Goal: Information Seeking & Learning: Learn about a topic

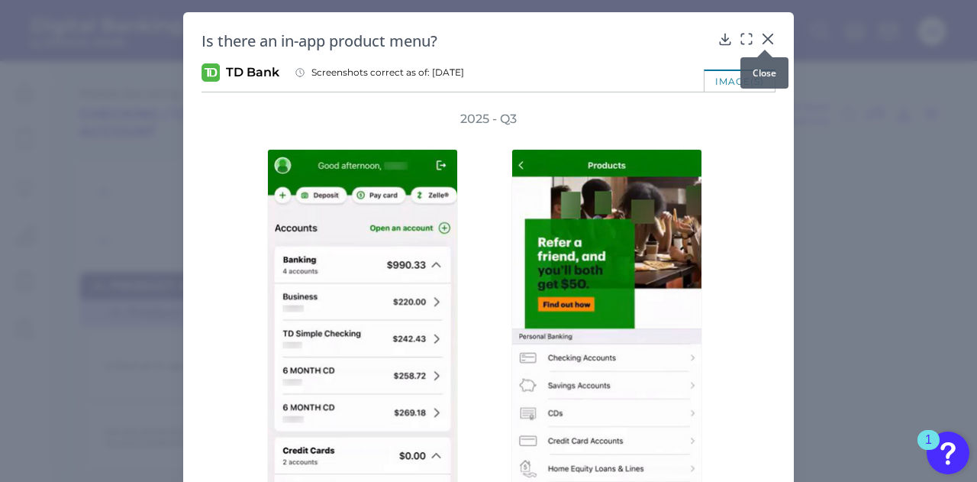
click at [768, 40] on icon at bounding box center [767, 38] width 15 height 15
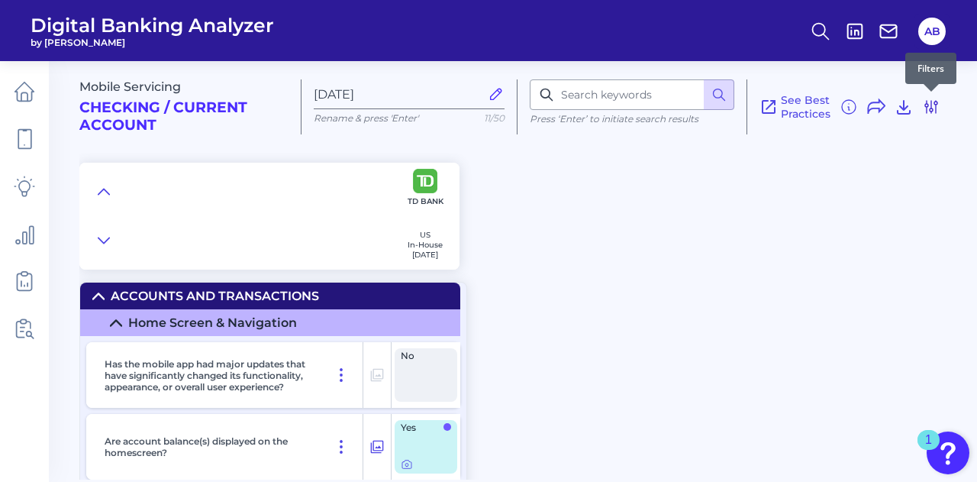
click at [932, 111] on icon at bounding box center [931, 107] width 12 height 12
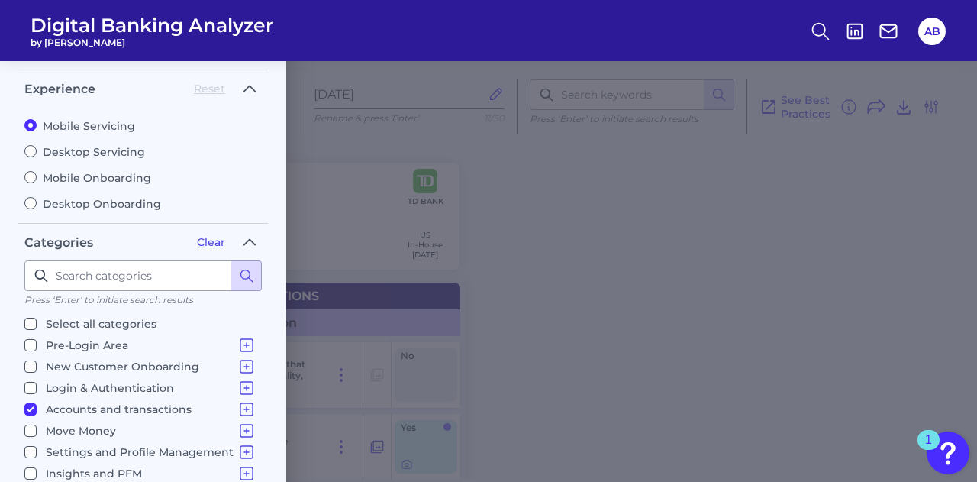
scroll to position [47, 0]
click at [32, 402] on input "Accounts and transactions Home Screen & Navigation Individual Account Overview …" at bounding box center [30, 408] width 12 height 12
checkbox input "false"
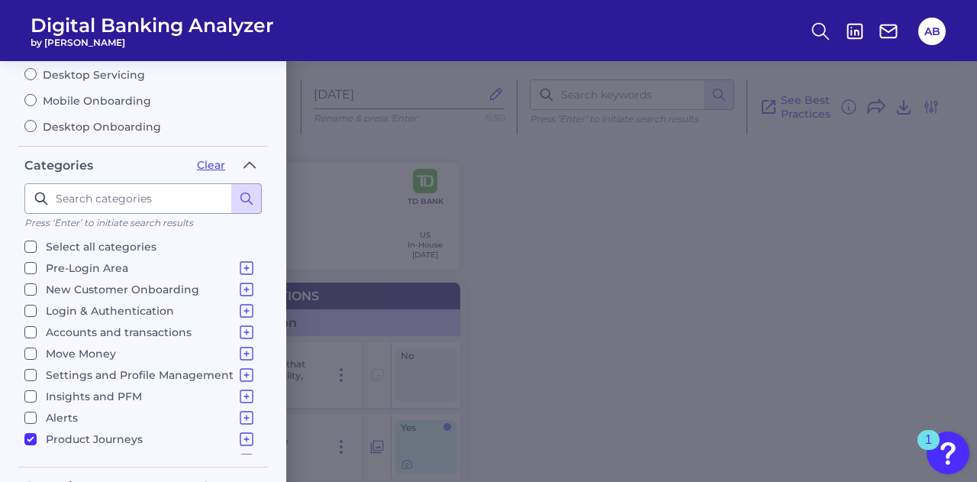
scroll to position [15, 0]
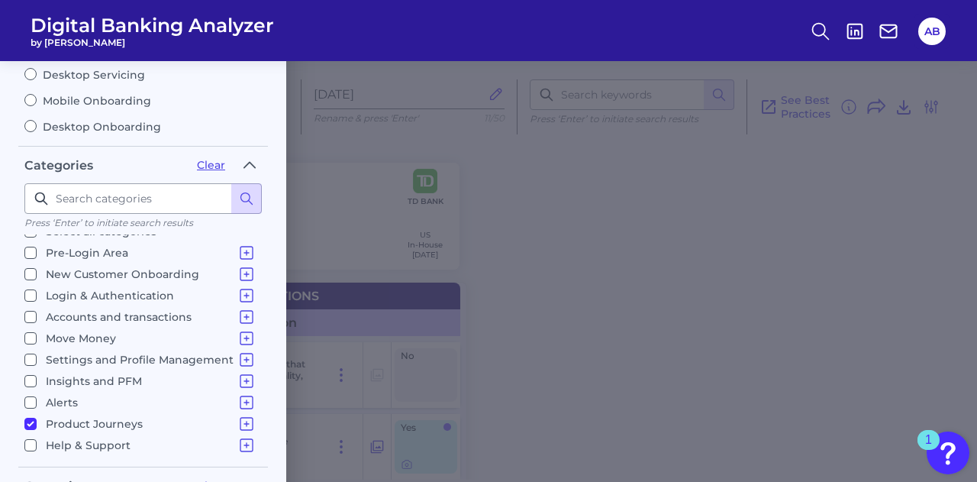
click at [30, 418] on input "Product Journeys Product Discovery Financial Products - Internal Bank Products …" at bounding box center [30, 424] width 12 height 12
checkbox input "false"
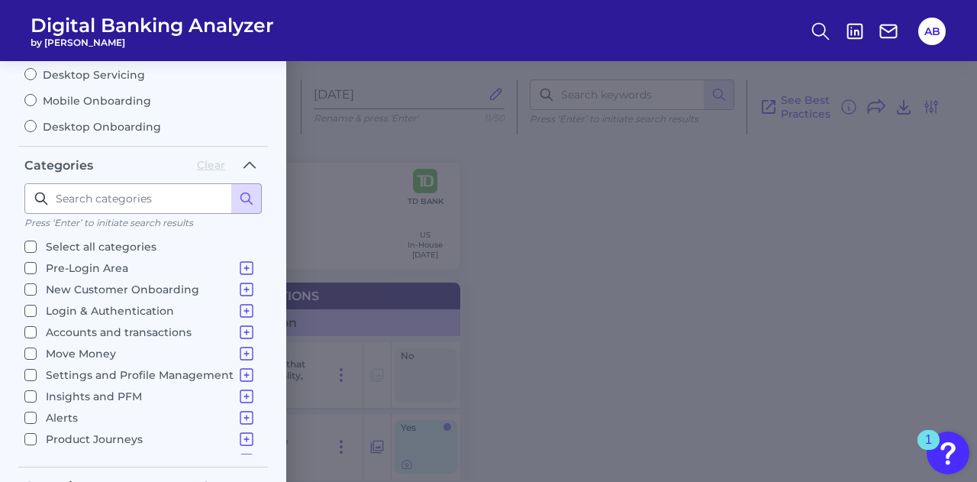
click at [31, 329] on input "Accounts and transactions Home Screen & Navigation Individual Account Overview …" at bounding box center [30, 332] width 12 height 12
checkbox input "true"
click at [31, 369] on input "Settings and Profile Management Contact Details Overdraft Management Marketing …" at bounding box center [30, 375] width 12 height 12
checkbox input "true"
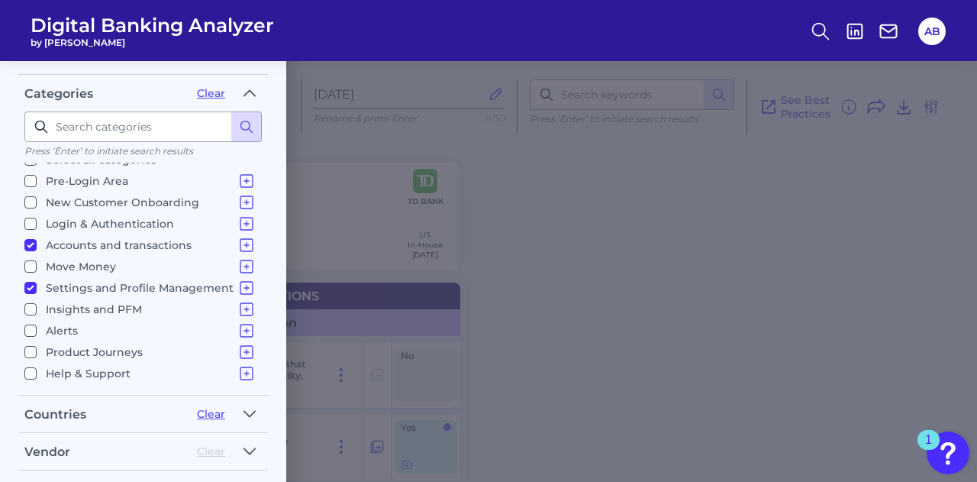
scroll to position [373, 0]
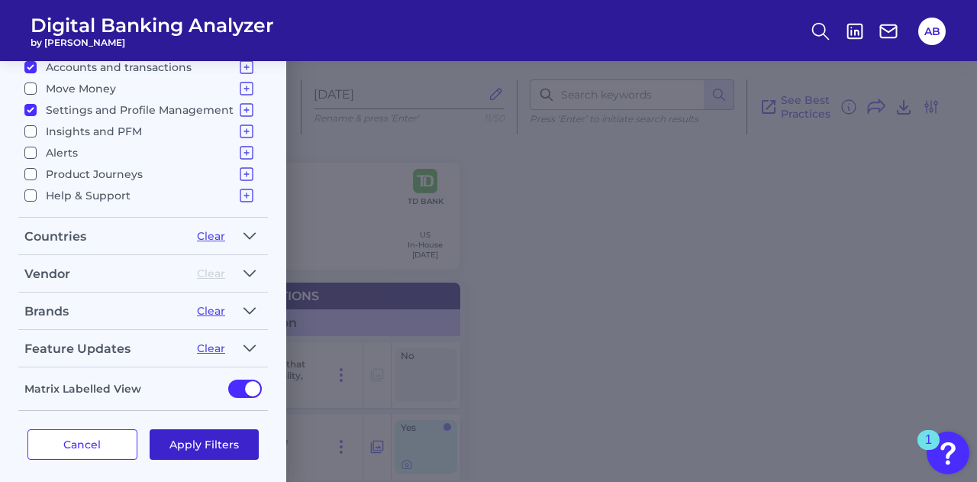
click at [218, 442] on button "Apply Filters" at bounding box center [205, 444] width 110 height 31
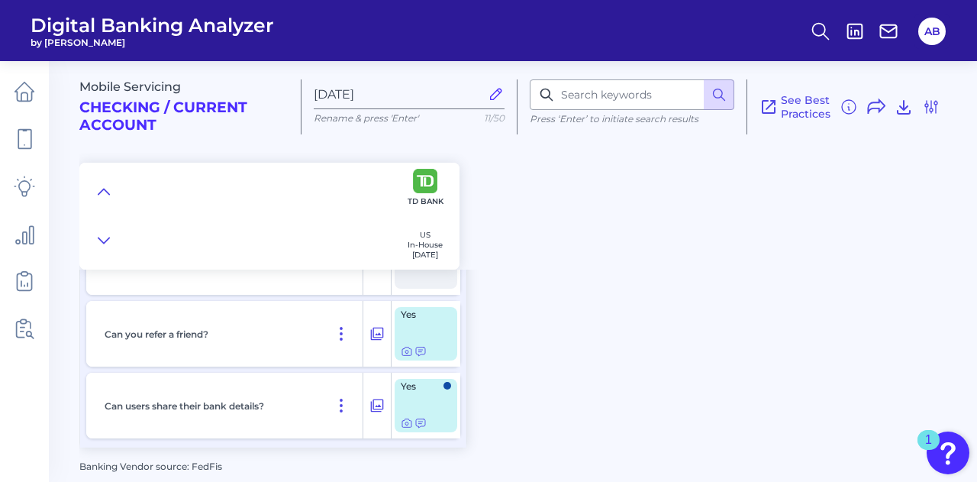
scroll to position [7789, 0]
click at [934, 105] on icon at bounding box center [931, 107] width 18 height 18
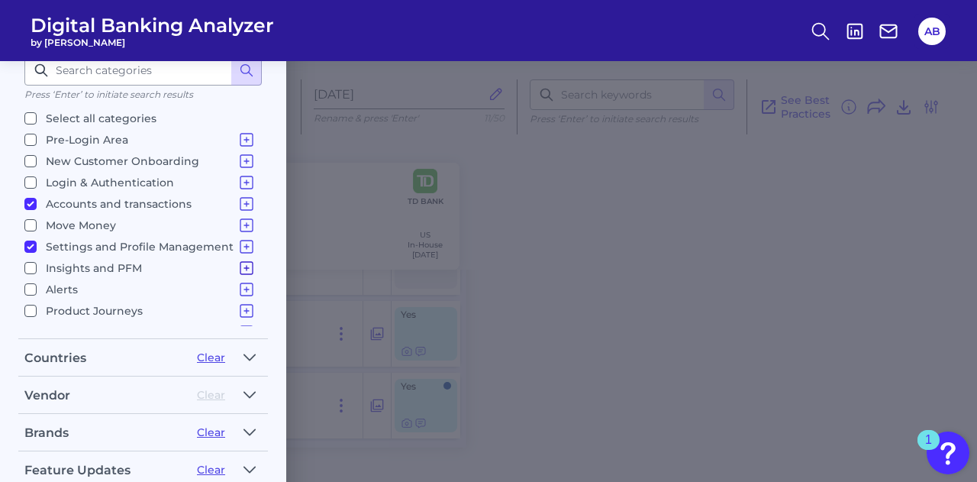
scroll to position [250, 0]
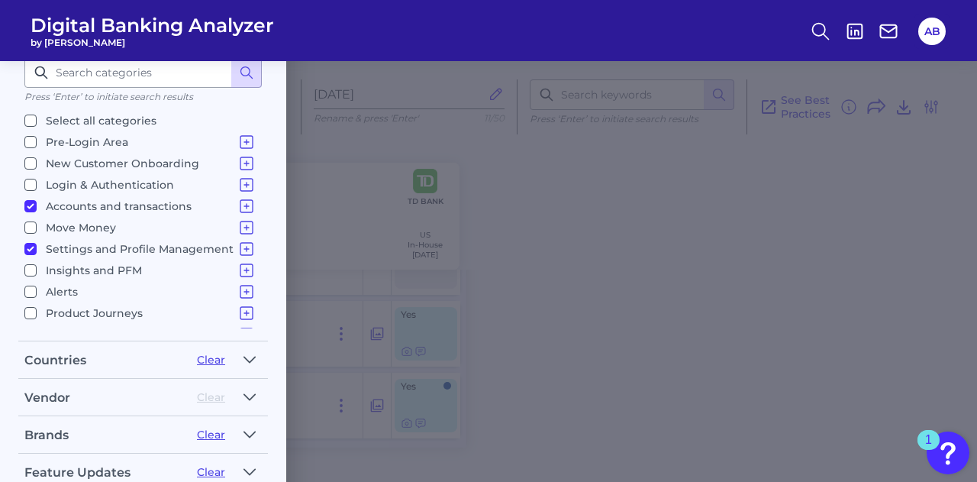
click at [27, 200] on input "Accounts and transactions Home Screen & Navigation Individual Account Overview …" at bounding box center [30, 206] width 12 height 12
checkbox input "false"
click at [25, 244] on input "Settings and Profile Management Contact Details Overdraft Management Marketing …" at bounding box center [30, 249] width 12 height 12
checkbox input "false"
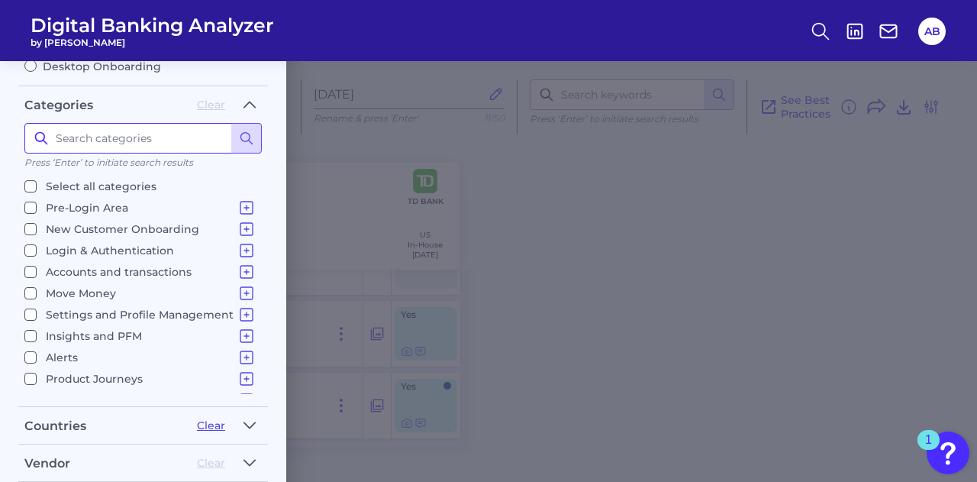
click at [110, 137] on input at bounding box center [142, 138] width 237 height 31
type input "card"
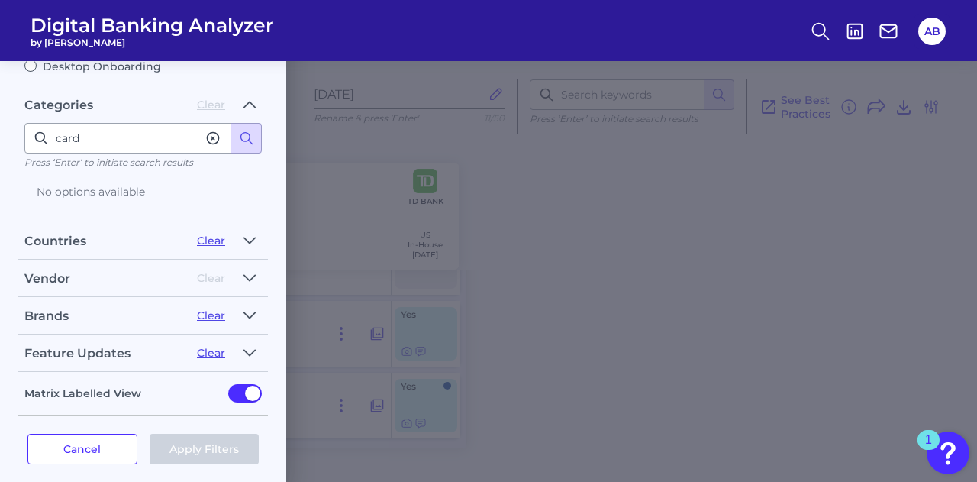
click at [209, 133] on icon at bounding box center [212, 138] width 15 height 15
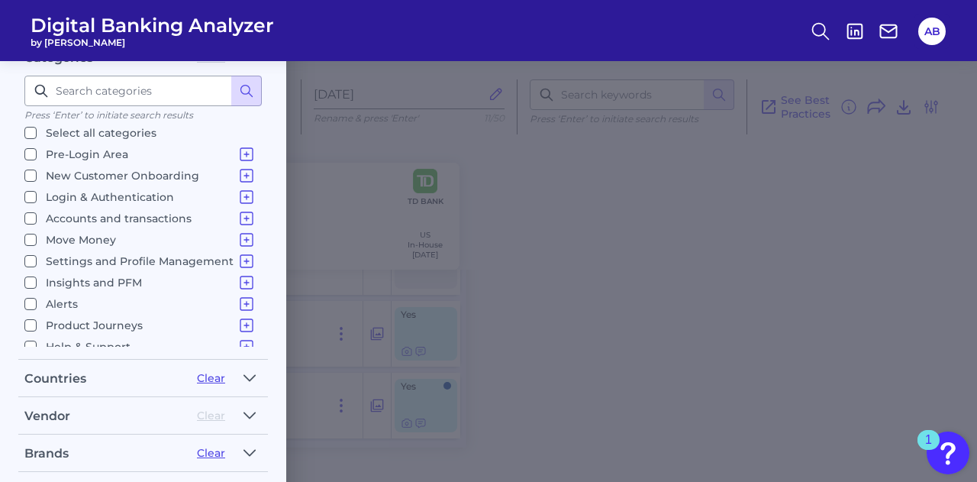
scroll to position [15, 0]
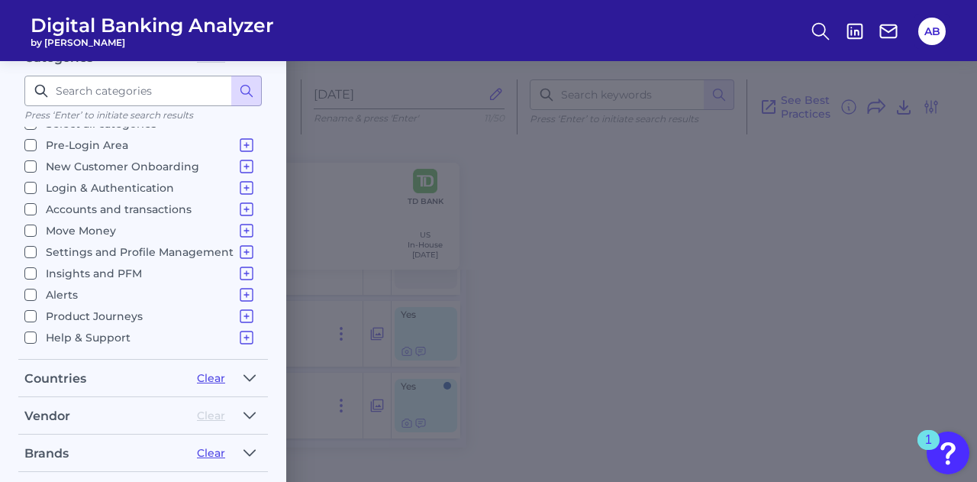
click at [34, 331] on input "Help & Support Support Content In-App Communications" at bounding box center [30, 337] width 12 height 12
checkbox input "true"
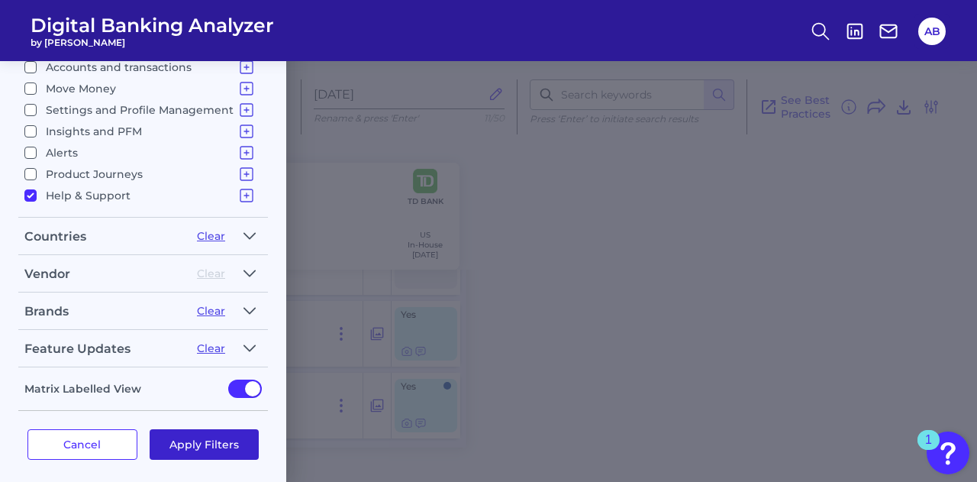
click at [212, 439] on button "Apply Filters" at bounding box center [205, 444] width 110 height 31
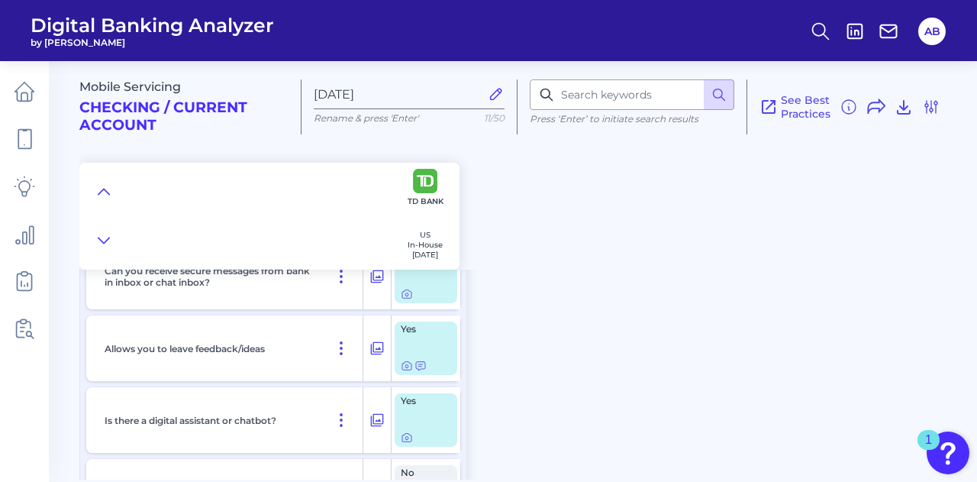
scroll to position [0, 0]
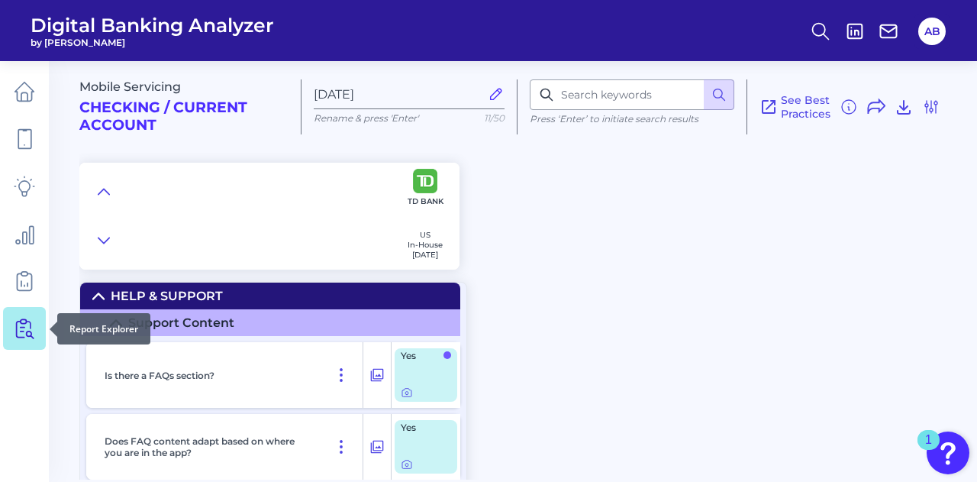
click at [23, 323] on icon at bounding box center [27, 328] width 13 height 19
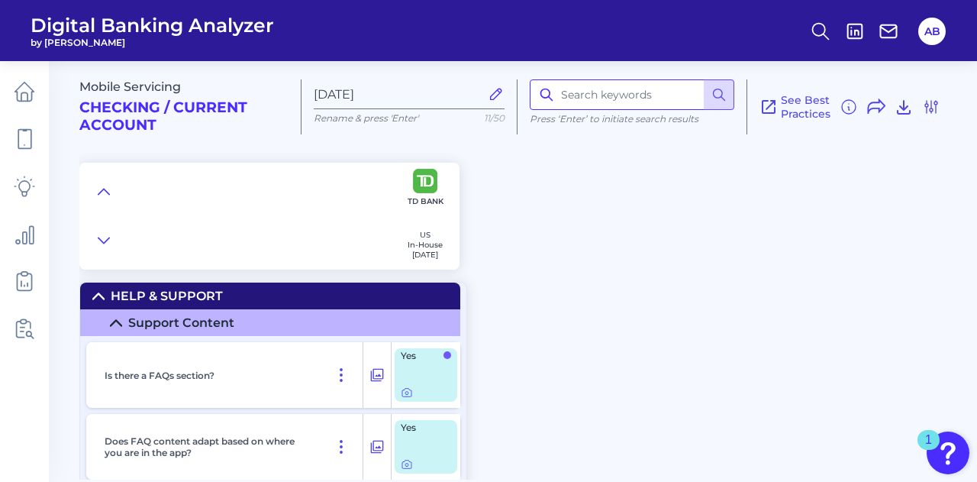
click at [571, 98] on input at bounding box center [632, 94] width 205 height 31
type input "freeze"
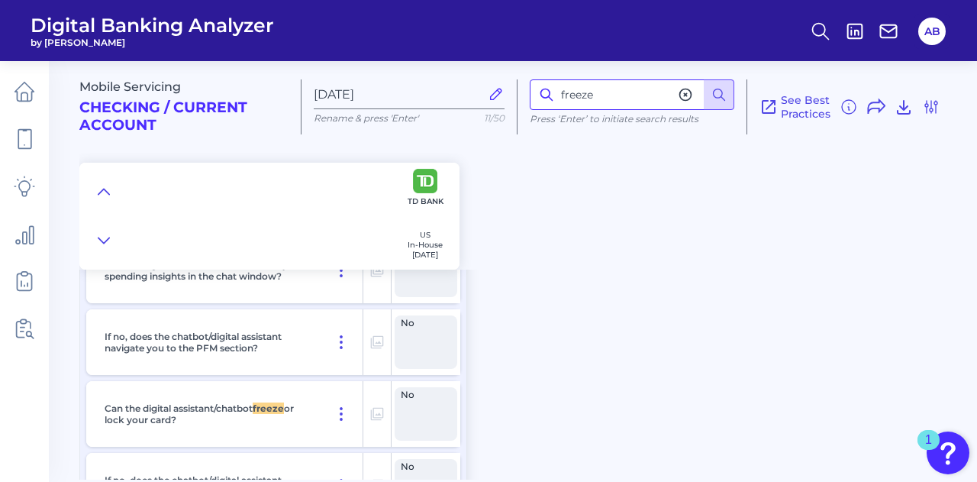
scroll to position [1073, 0]
click at [928, 103] on icon at bounding box center [931, 107] width 18 height 18
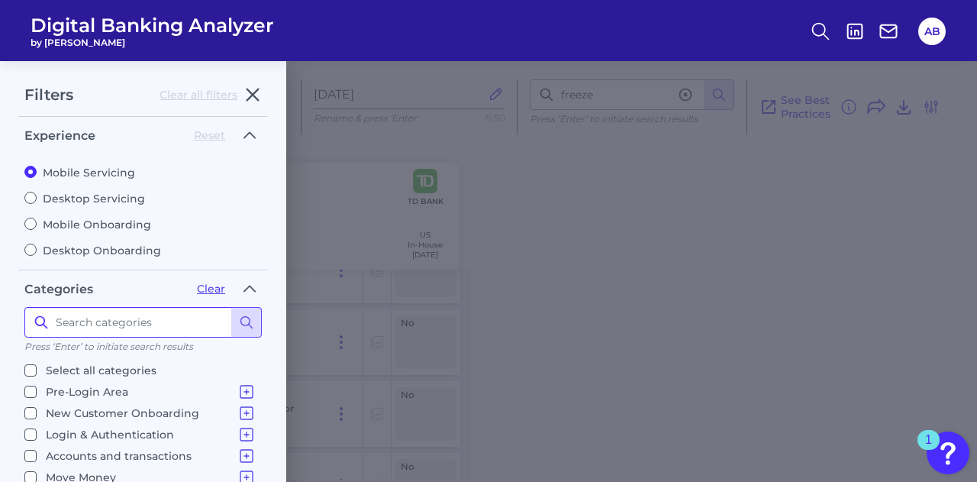
click at [115, 318] on input at bounding box center [142, 322] width 237 height 31
type input "freeze"
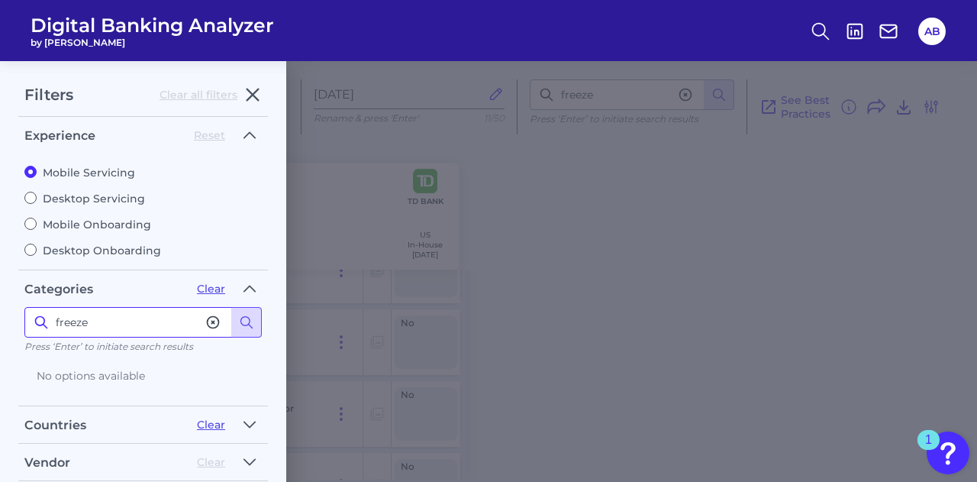
scroll to position [25, 0]
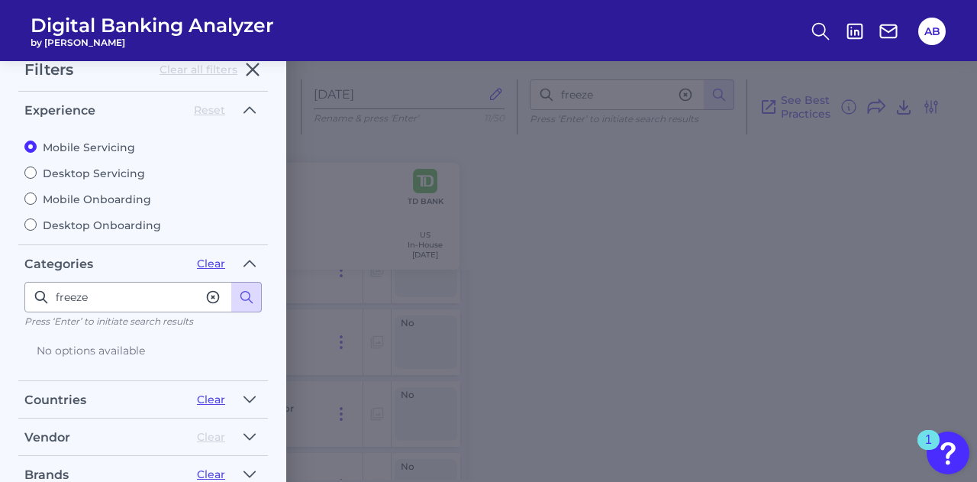
click at [213, 293] on icon at bounding box center [213, 297] width 11 height 11
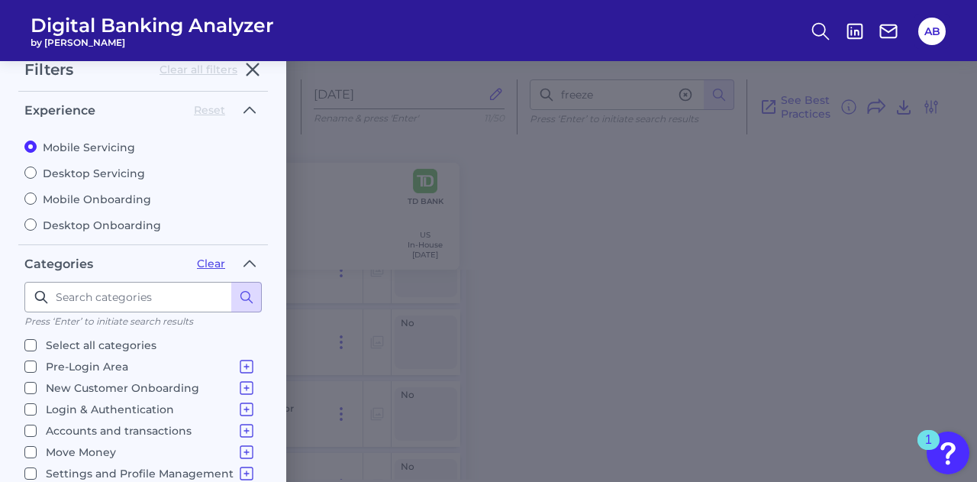
click at [35, 341] on input "Select all categories" at bounding box center [30, 345] width 12 height 12
checkbox input "true"
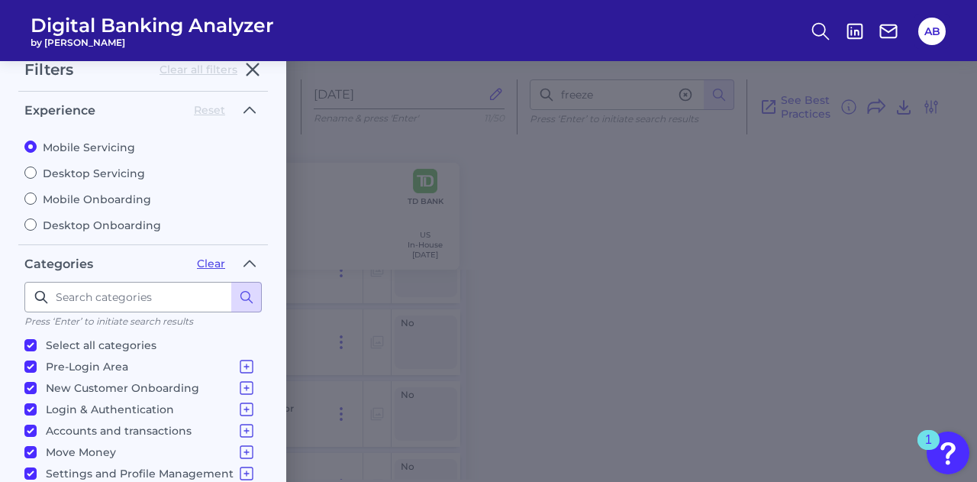
checkbox input "true"
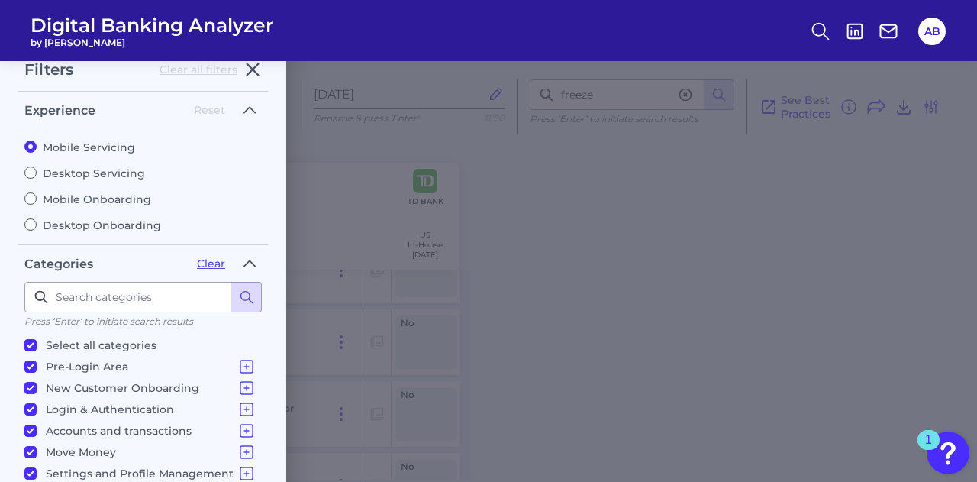
checkbox input "true"
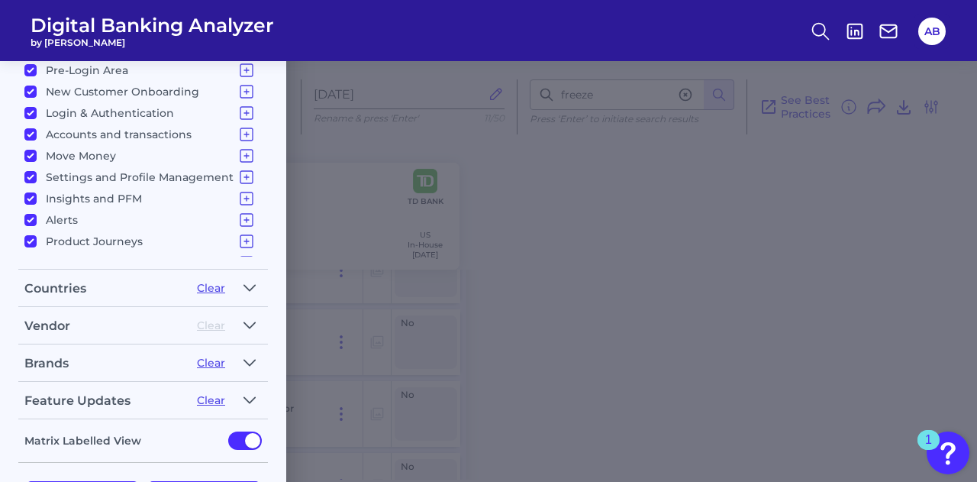
scroll to position [373, 0]
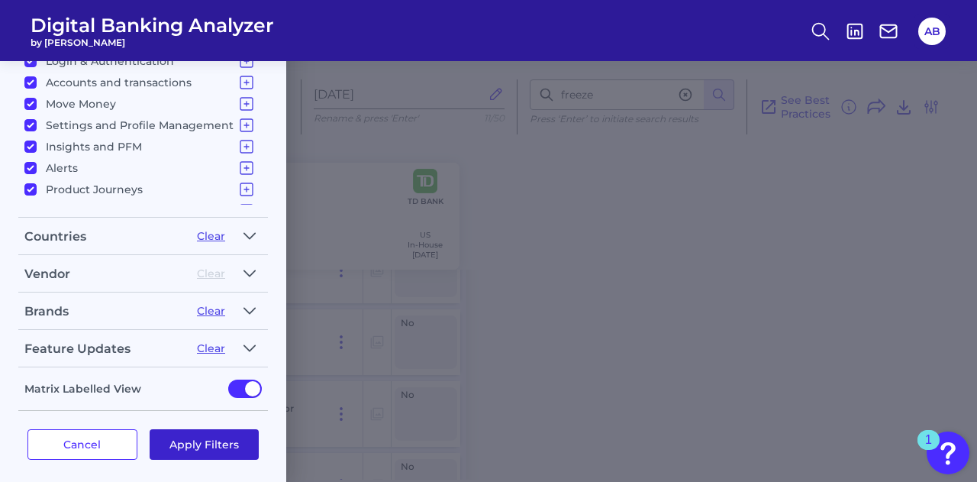
click at [217, 437] on button "Apply Filters" at bounding box center [205, 444] width 110 height 31
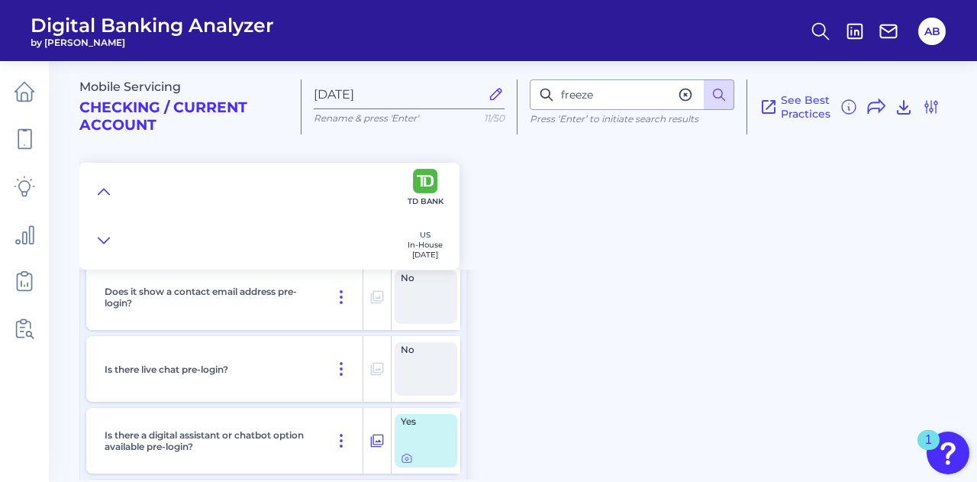
scroll to position [24854, 0]
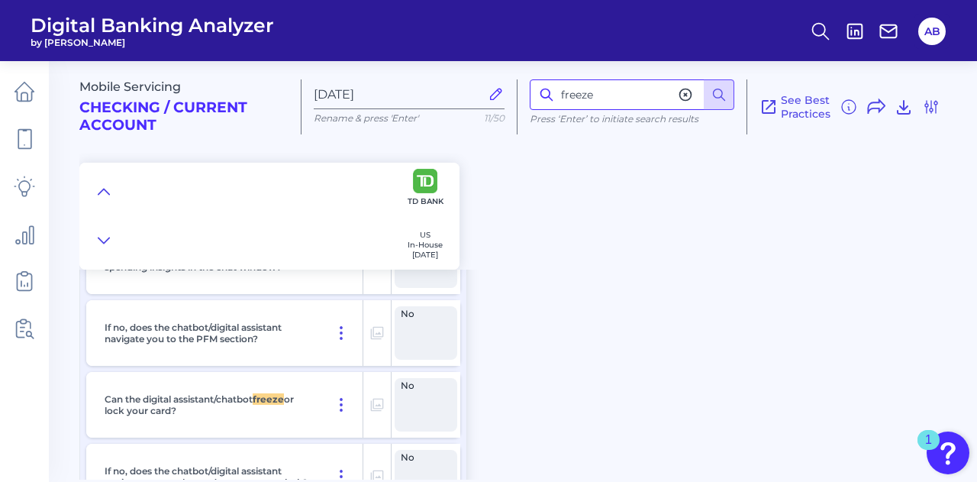
click at [623, 95] on input "freeze" at bounding box center [632, 94] width 205 height 31
type input "f"
type input "freeze"
click at [727, 93] on icon at bounding box center [718, 94] width 15 height 15
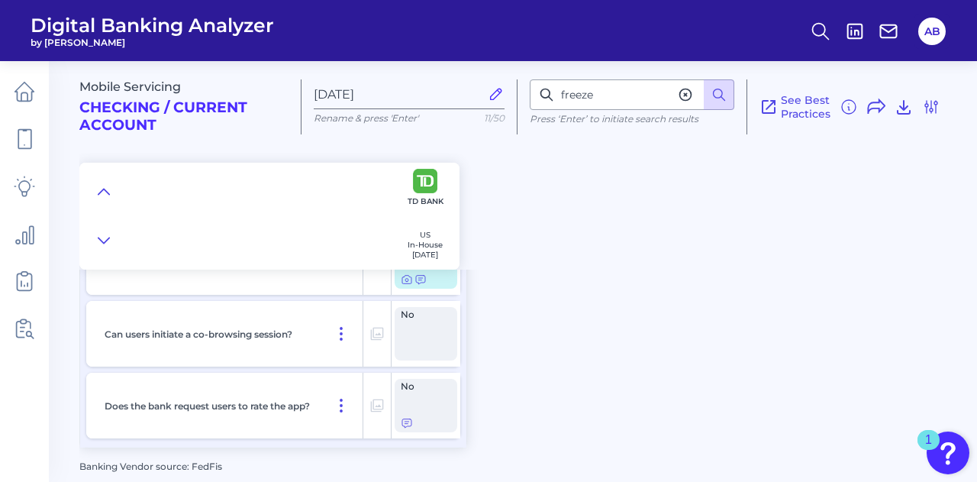
scroll to position [25579, 0]
click at [566, 95] on input "freeze" at bounding box center [632, 94] width 205 height 31
click at [684, 98] on icon at bounding box center [685, 94] width 15 height 15
click at [598, 98] on input at bounding box center [632, 94] width 205 height 31
type input "activate"
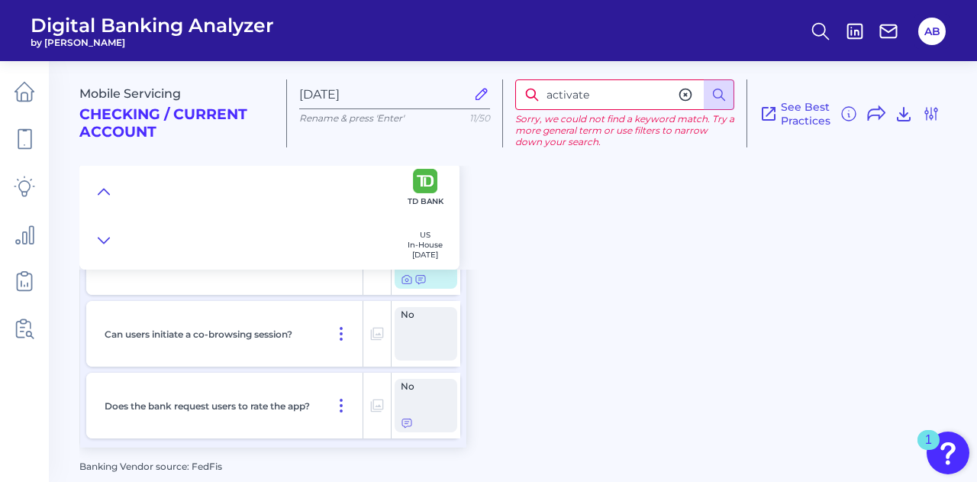
drag, startPoint x: 611, startPoint y: 94, endPoint x: 516, endPoint y: 85, distance: 95.1
click at [516, 85] on input "activate" at bounding box center [624, 94] width 219 height 31
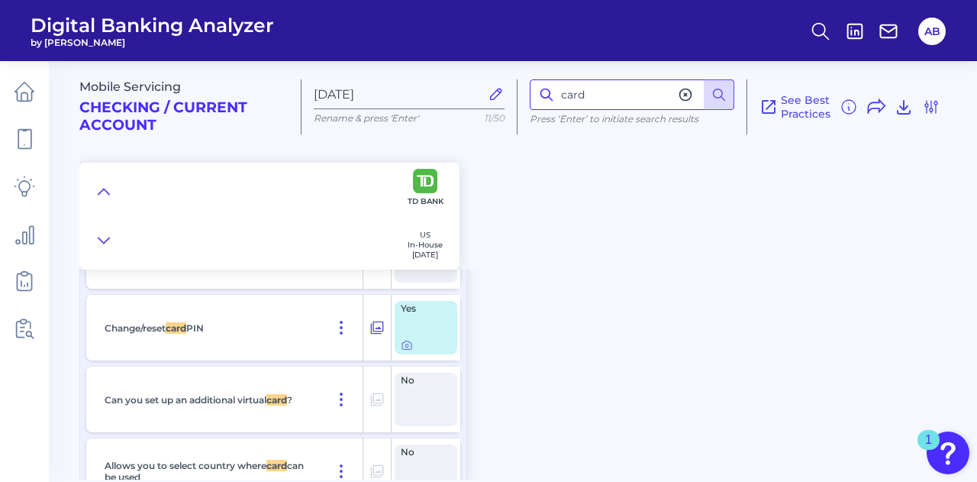
scroll to position [12996, 0]
click at [670, 253] on div "Mobile Servicing Checking / Current Account [DATE] Rename & press 'Enter' 11/50…" at bounding box center [528, 160] width 898 height 220
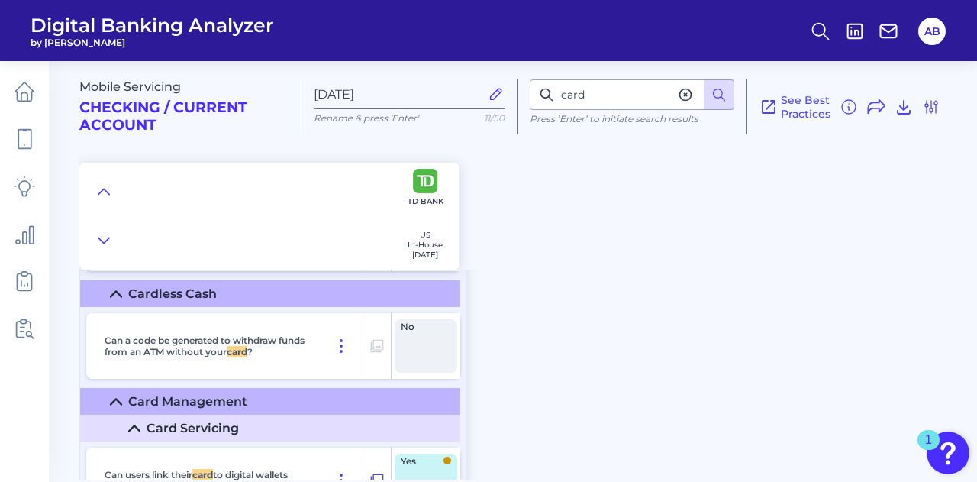
scroll to position [12344, 0]
click at [121, 402] on icon at bounding box center [116, 400] width 12 height 12
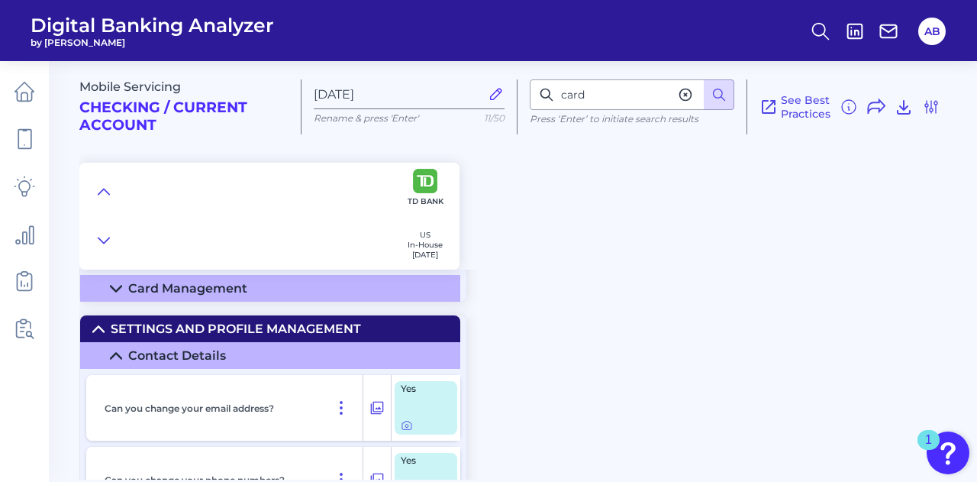
scroll to position [12455, 0]
click at [115, 292] on icon at bounding box center [116, 288] width 12 height 12
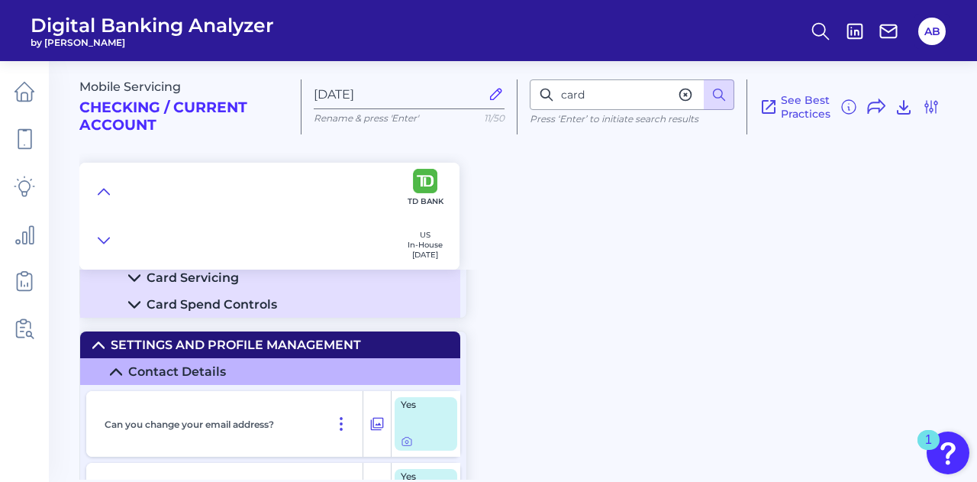
scroll to position [12487, 0]
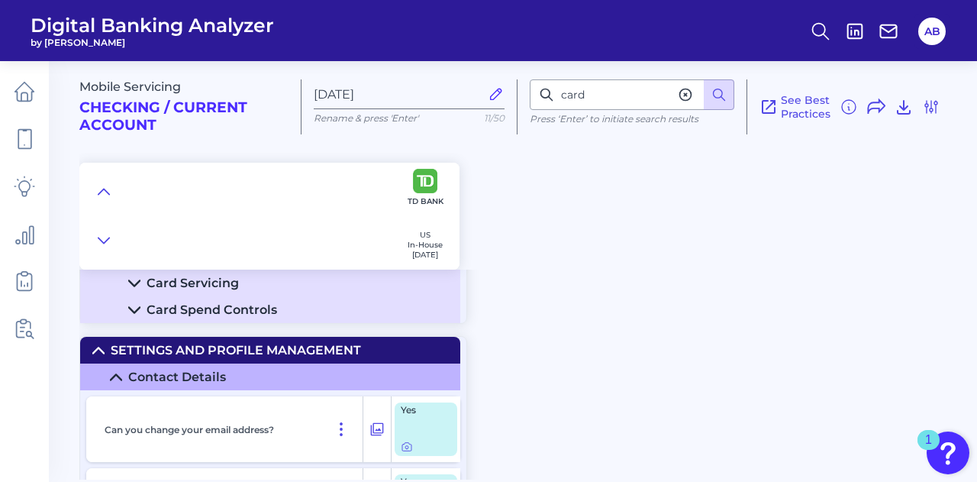
drag, startPoint x: 115, startPoint y: 292, endPoint x: 324, endPoint y: 295, distance: 209.2
click at [324, 295] on summary "Card Servicing" at bounding box center [270, 282] width 380 height 27
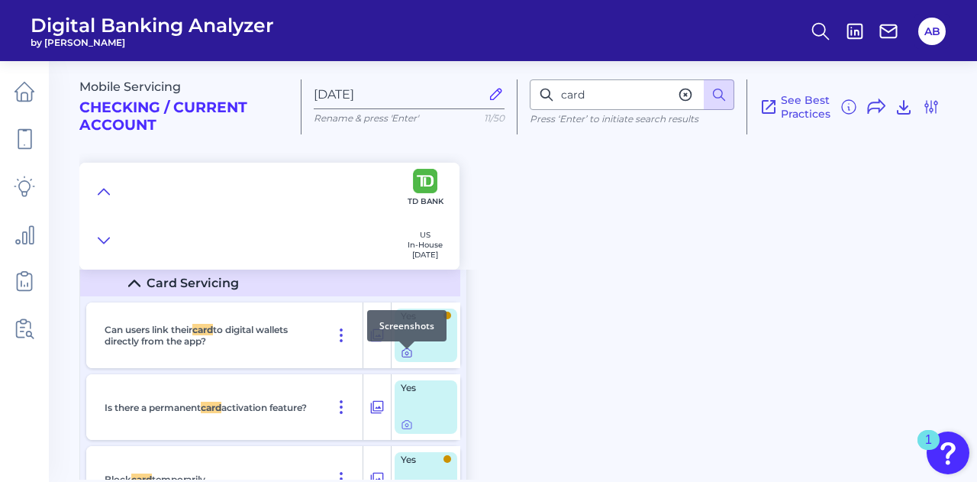
click at [405, 356] on icon at bounding box center [407, 353] width 12 height 12
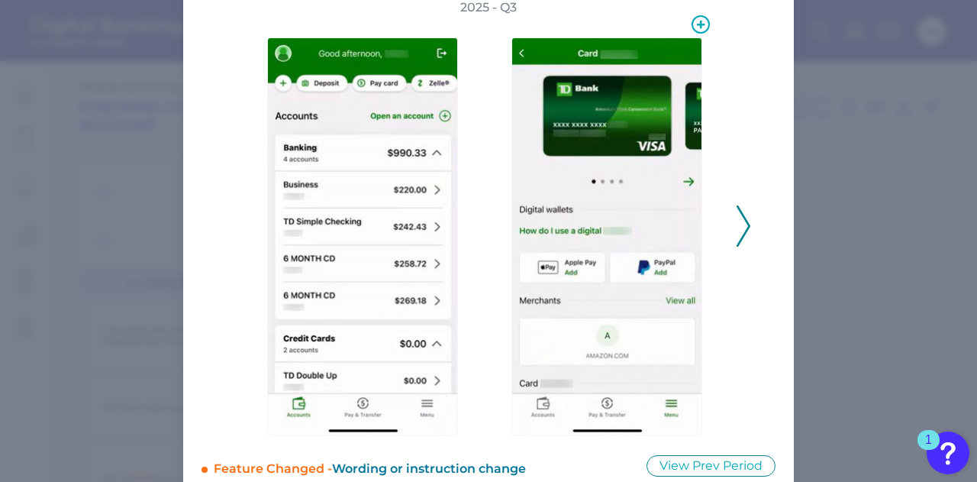
scroll to position [111, 0]
click at [732, 230] on div "2025 - Q3" at bounding box center [488, 217] width 525 height 437
click at [742, 225] on icon at bounding box center [744, 225] width 14 height 41
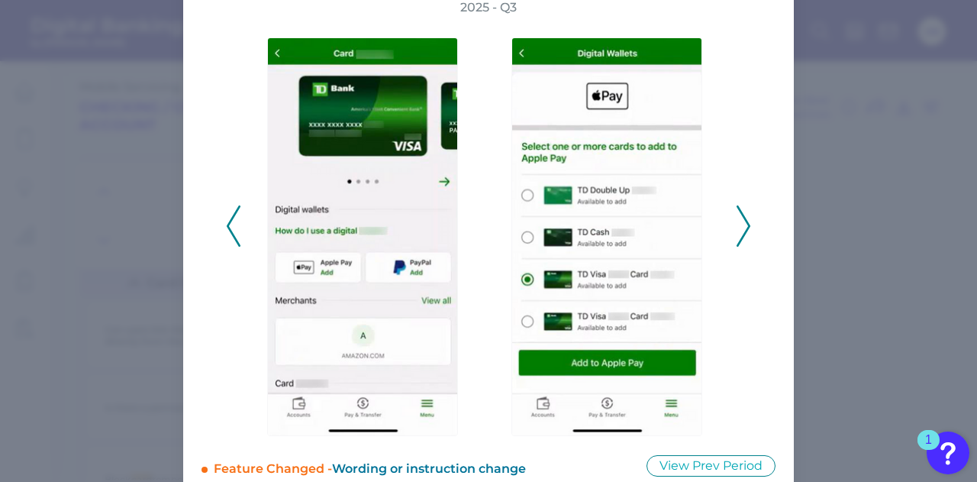
click at [228, 224] on icon at bounding box center [234, 225] width 14 height 41
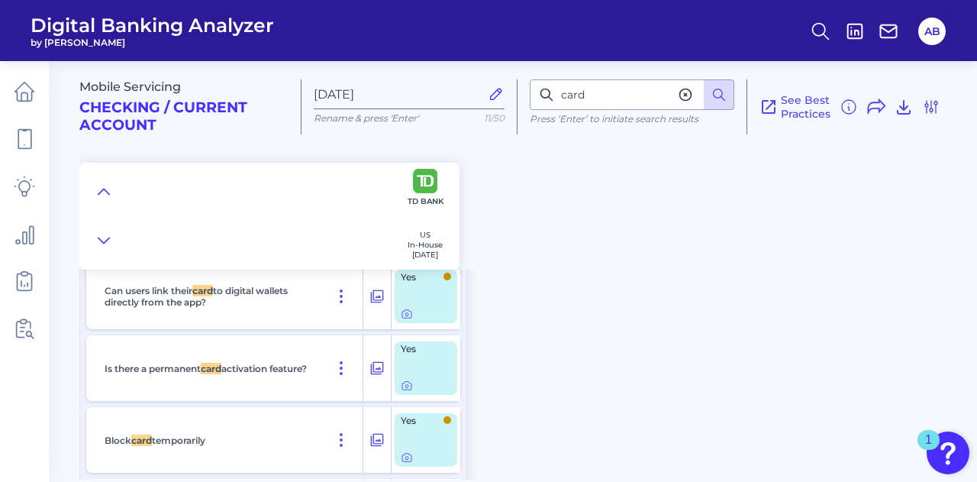
scroll to position [12536, 0]
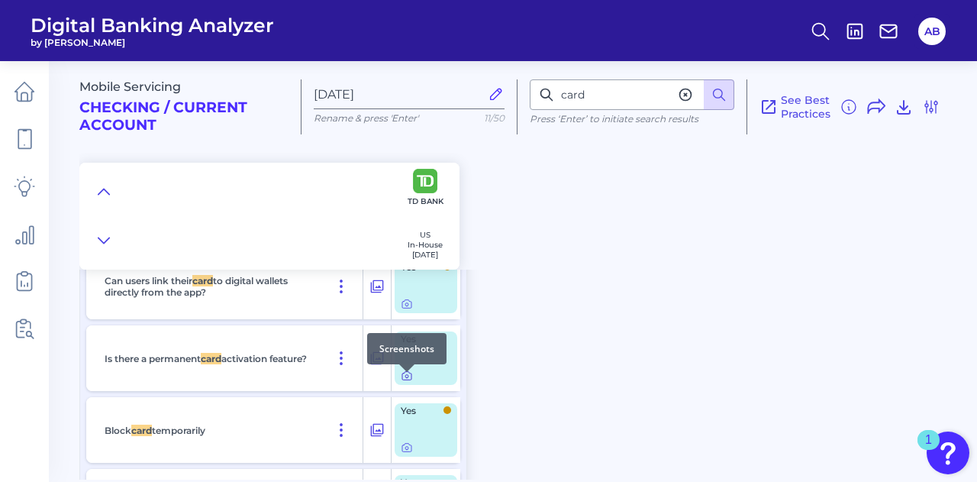
click at [404, 379] on icon at bounding box center [407, 375] width 12 height 12
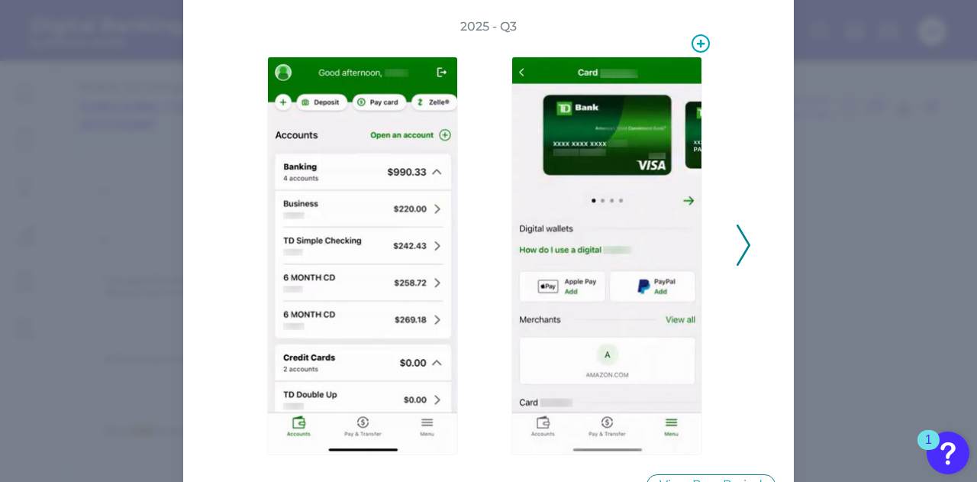
scroll to position [79, 0]
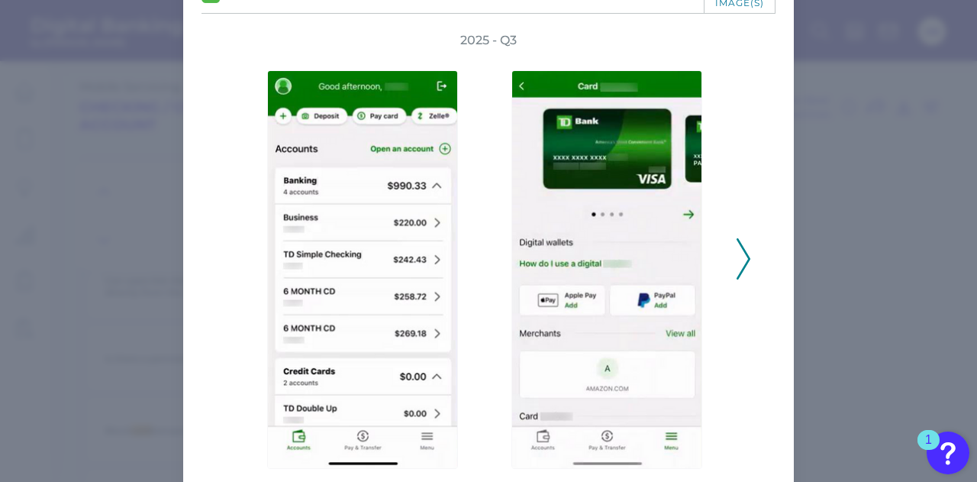
click at [748, 254] on div "2025 - Q3" at bounding box center [489, 250] width 574 height 437
click at [729, 262] on div at bounding box center [611, 259] width 244 height 420
click at [742, 257] on icon at bounding box center [744, 258] width 14 height 41
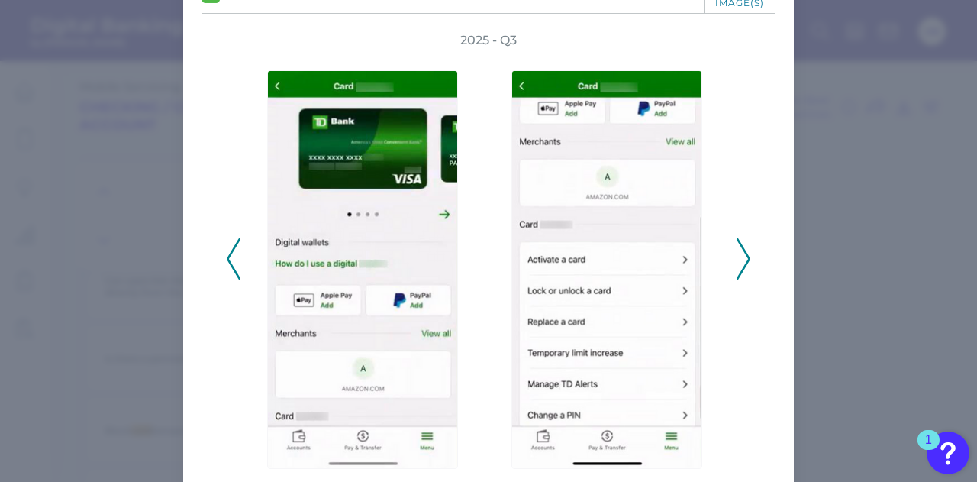
click at [731, 254] on div "2025 - Q3" at bounding box center [488, 250] width 525 height 437
click at [743, 251] on icon at bounding box center [744, 258] width 14 height 41
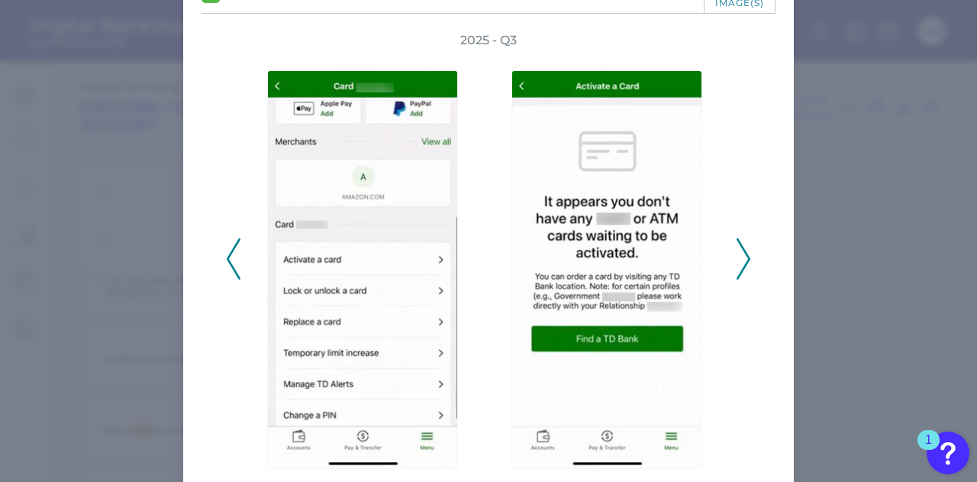
click at [235, 268] on icon at bounding box center [234, 258] width 14 height 41
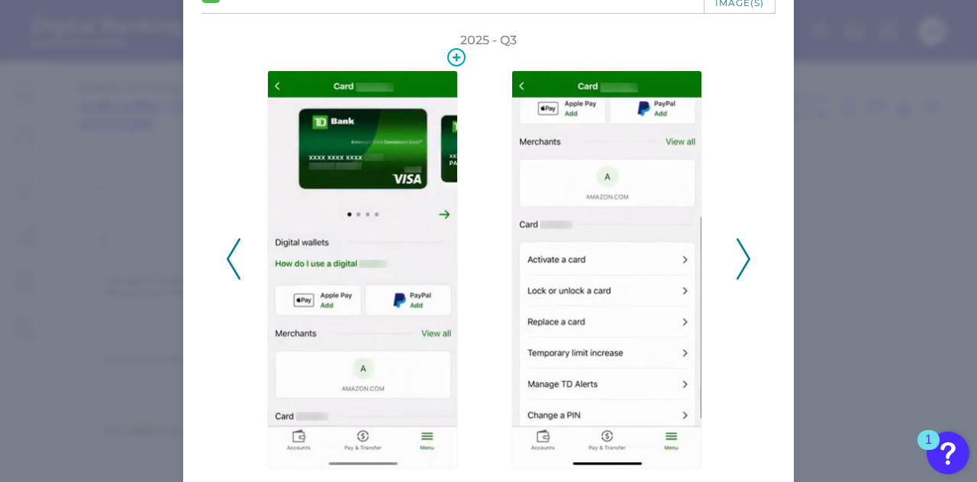
drag, startPoint x: 238, startPoint y: 248, endPoint x: 435, endPoint y: 315, distance: 208.1
click at [435, 315] on img at bounding box center [362, 269] width 191 height 398
click at [231, 256] on icon at bounding box center [234, 258] width 14 height 41
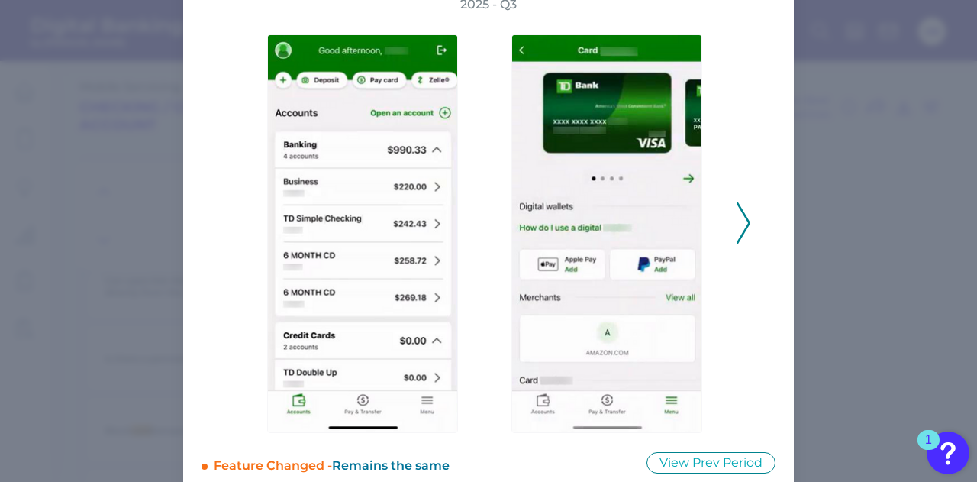
scroll to position [114, 0]
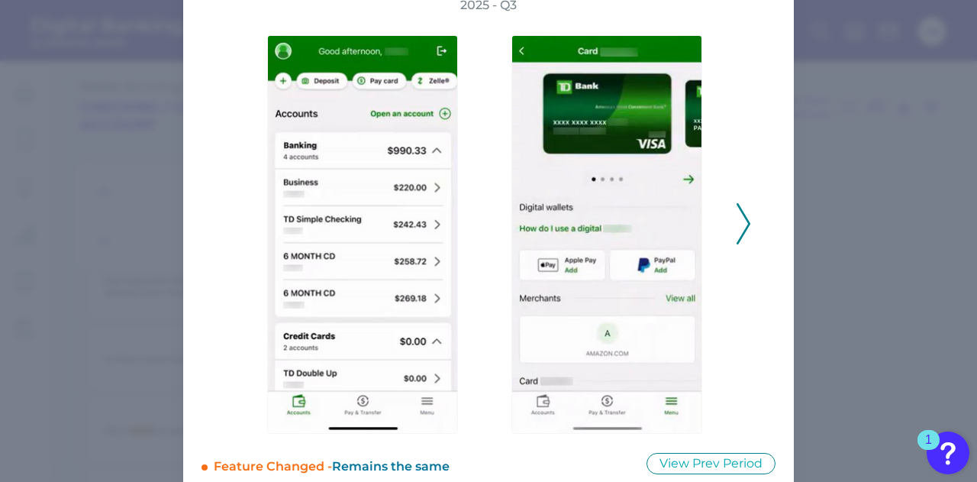
click at [740, 219] on icon at bounding box center [744, 223] width 14 height 41
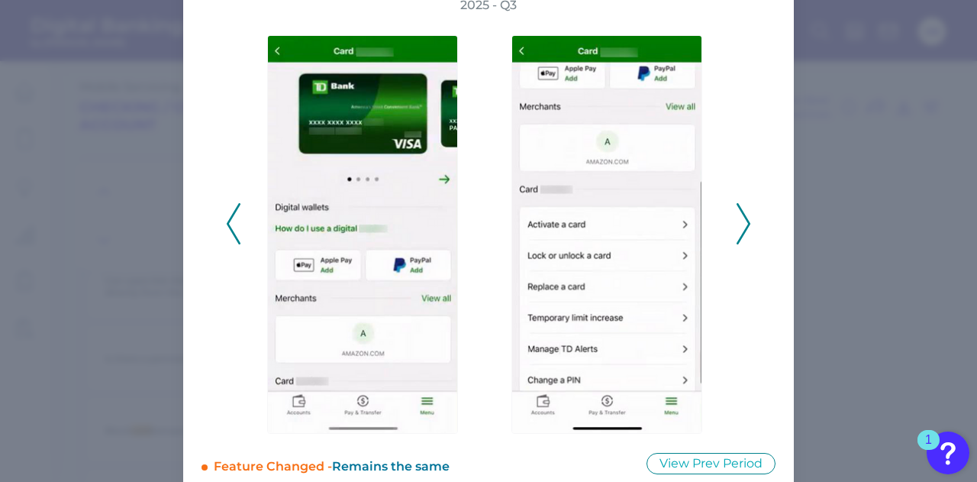
scroll to position [0, 0]
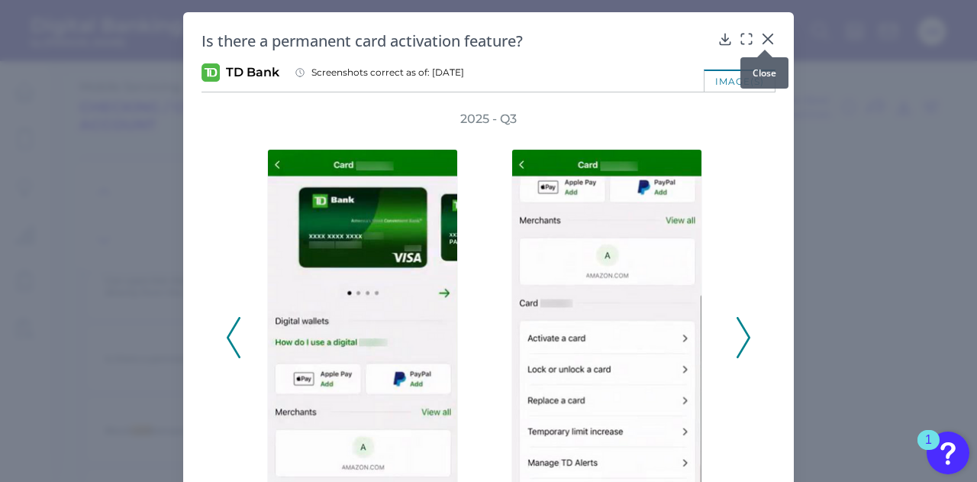
click at [769, 37] on icon at bounding box center [767, 38] width 15 height 15
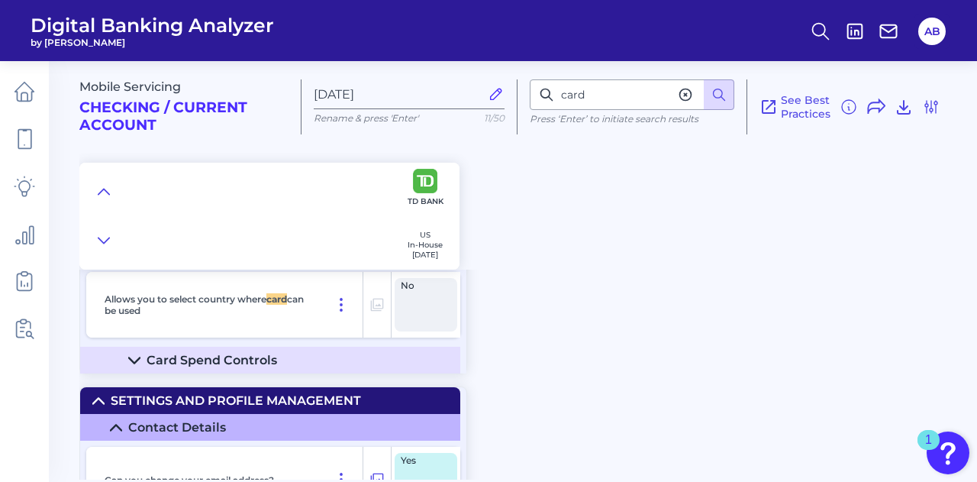
scroll to position [13163, 0]
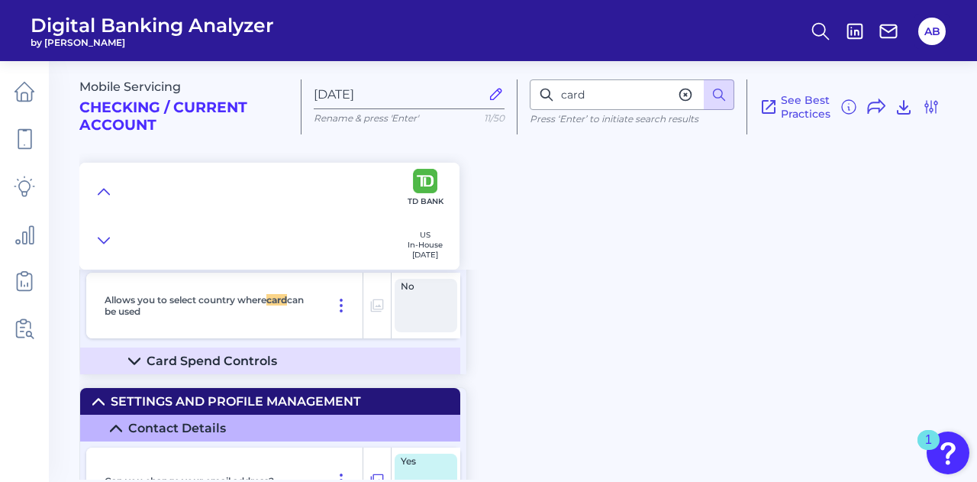
click at [140, 367] on summary "Card Spend Controls" at bounding box center [270, 360] width 380 height 27
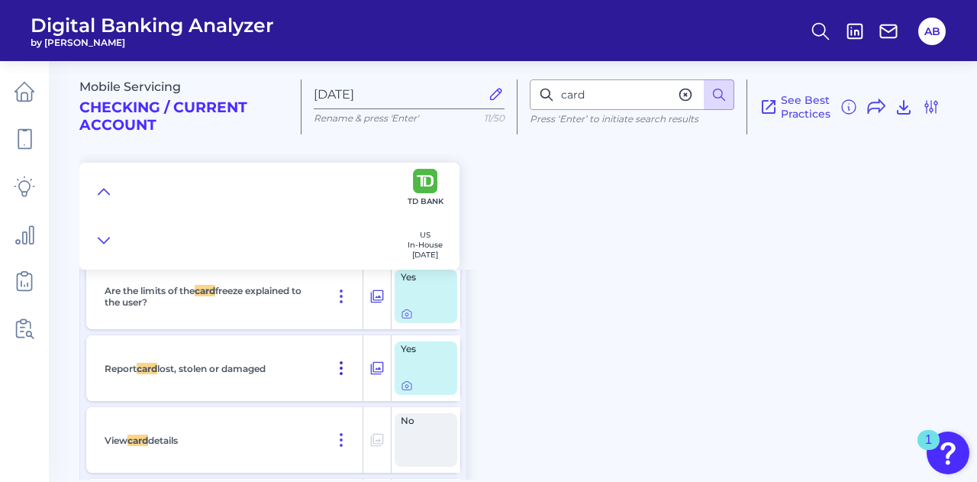
scroll to position [12740, 0]
click at [408, 393] on icon at bounding box center [407, 387] width 12 height 12
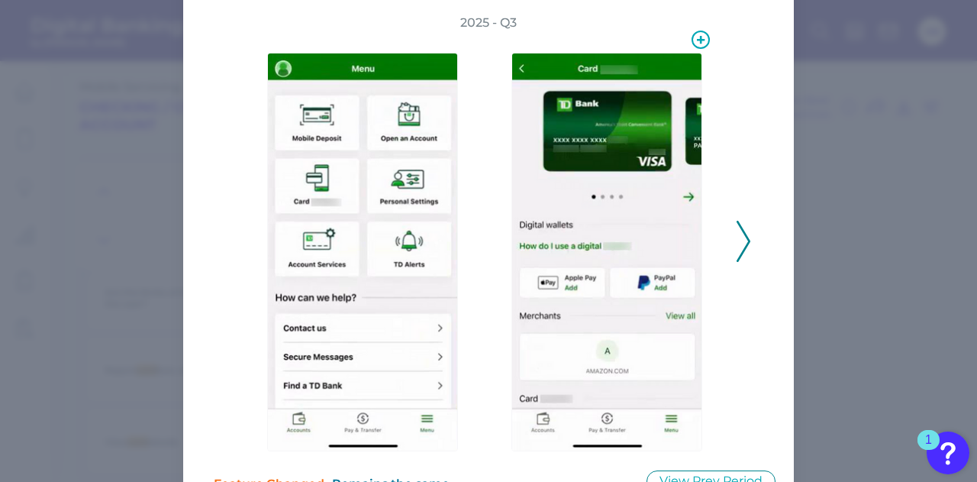
scroll to position [91, 0]
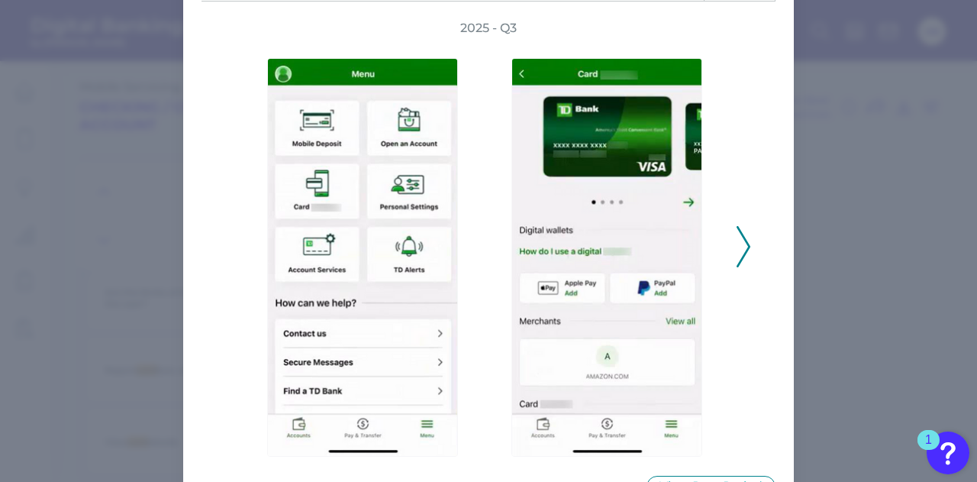
click at [747, 254] on icon at bounding box center [744, 246] width 14 height 41
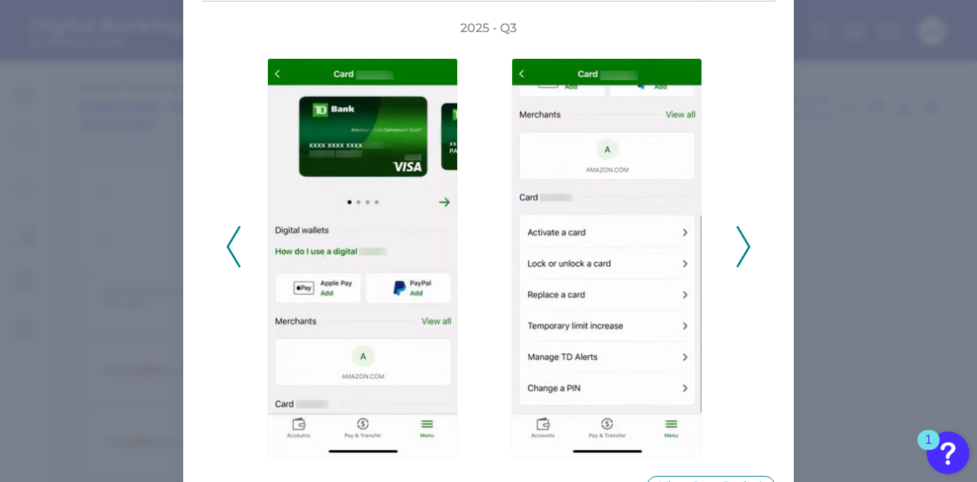
click at [745, 253] on icon at bounding box center [744, 246] width 14 height 41
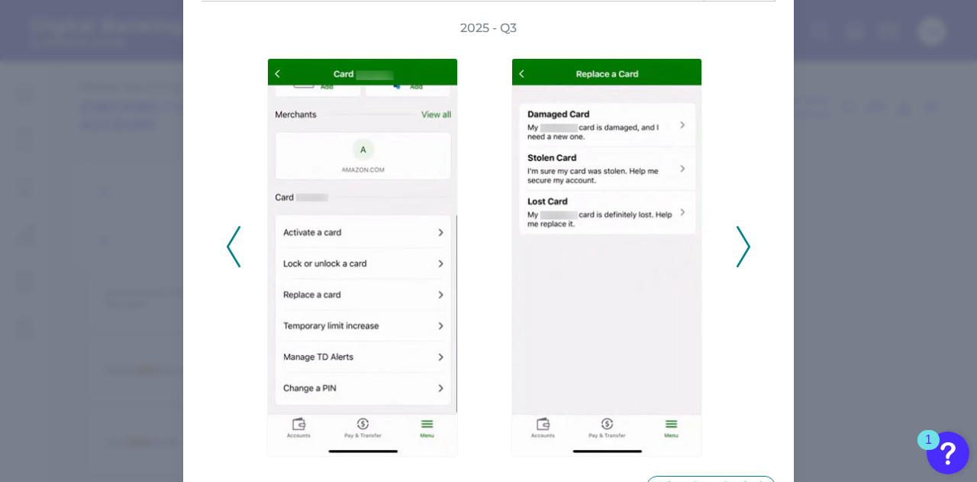
click at [234, 234] on icon at bounding box center [234, 246] width 14 height 41
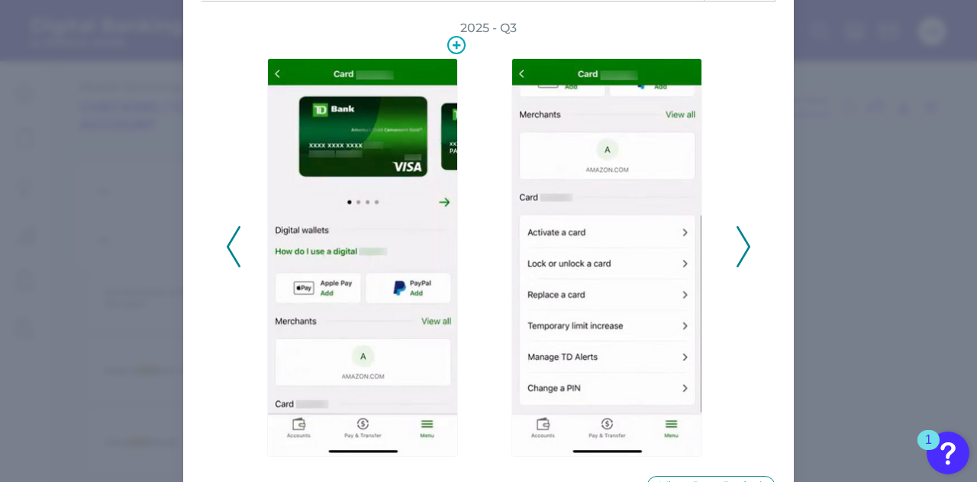
click at [409, 214] on img at bounding box center [362, 257] width 191 height 398
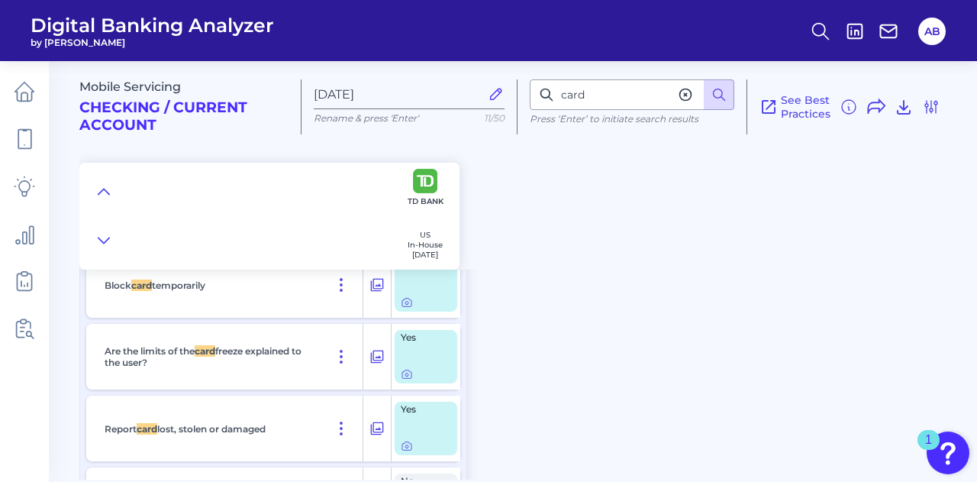
scroll to position [12681, 0]
click at [620, 99] on input "card" at bounding box center [632, 94] width 205 height 31
type input "c"
type input "accounting"
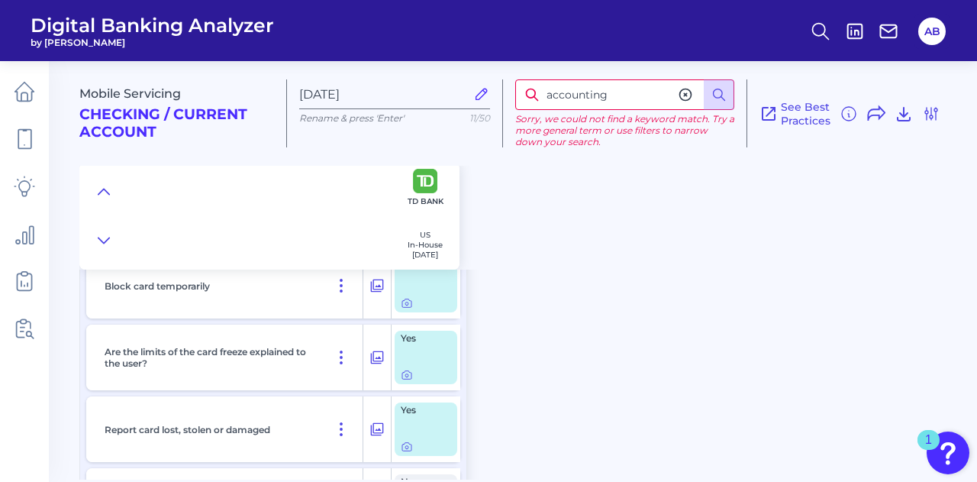
click at [685, 95] on icon at bounding box center [685, 94] width 11 height 11
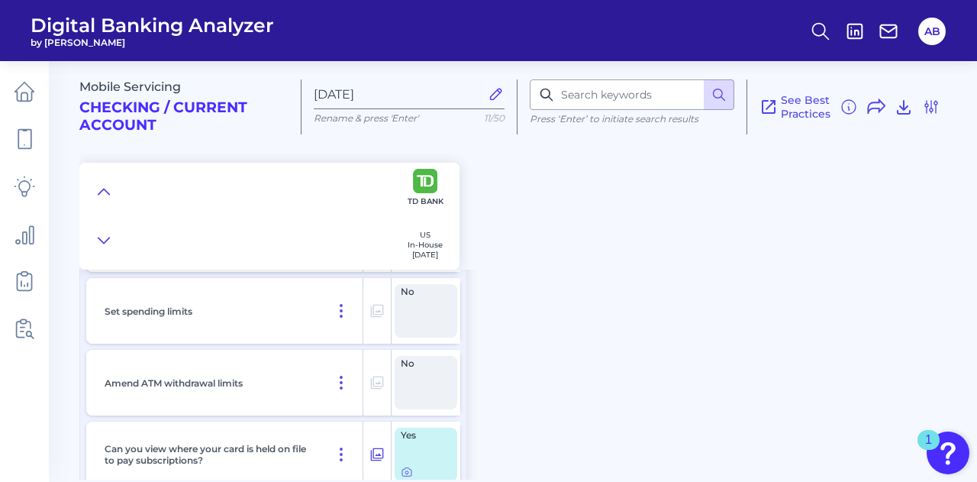
scroll to position [13640, 0]
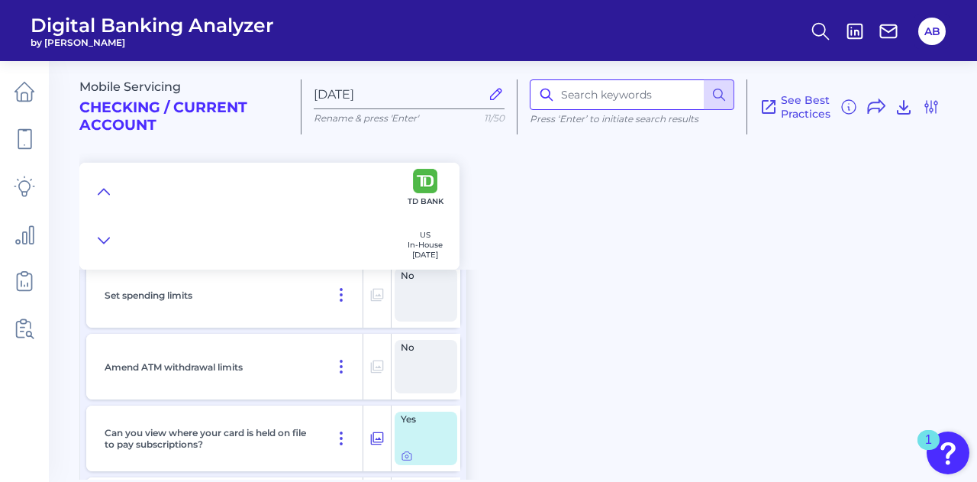
click at [640, 99] on input at bounding box center [632, 94] width 205 height 31
type input "accounting"
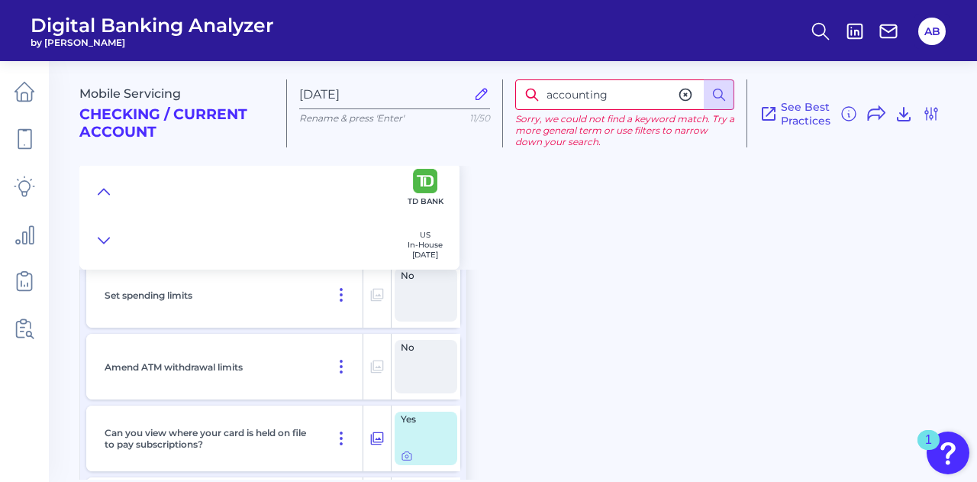
click at [692, 92] on icon at bounding box center [685, 94] width 15 height 15
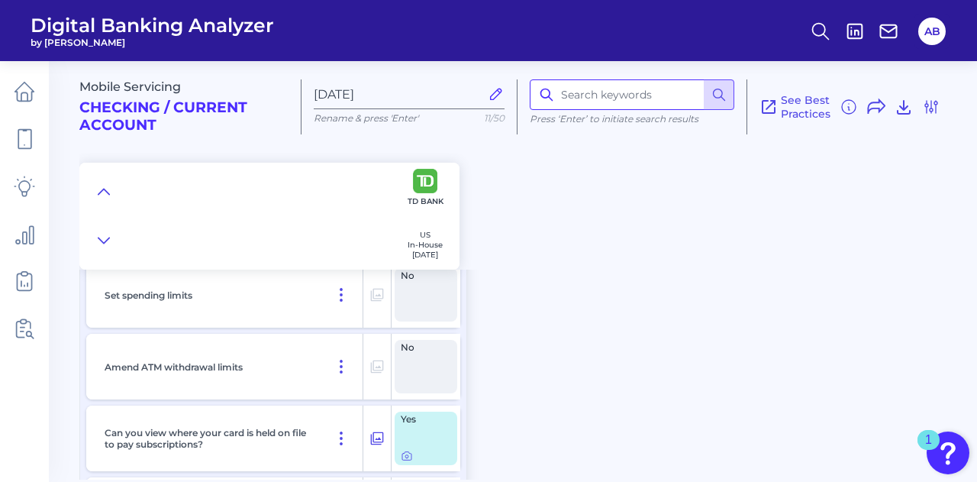
click at [629, 95] on input at bounding box center [632, 94] width 205 height 31
type input "deposit"
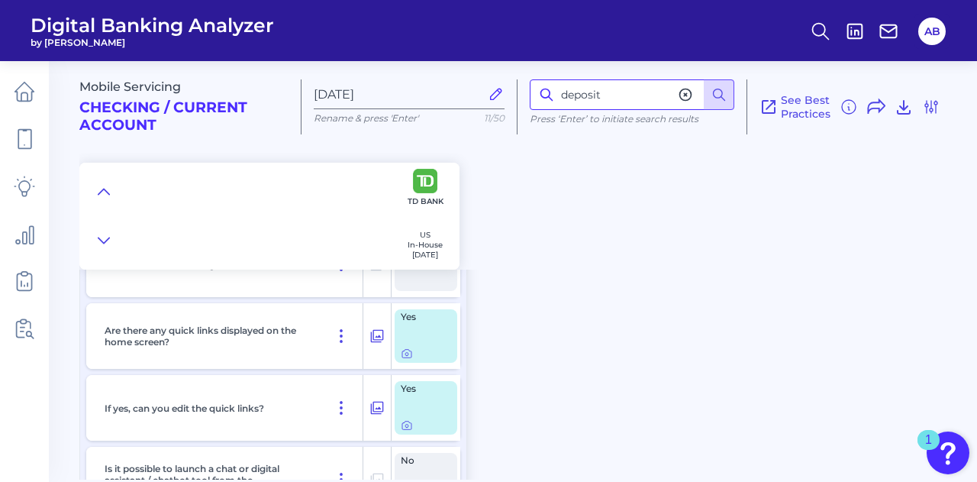
scroll to position [3353, 0]
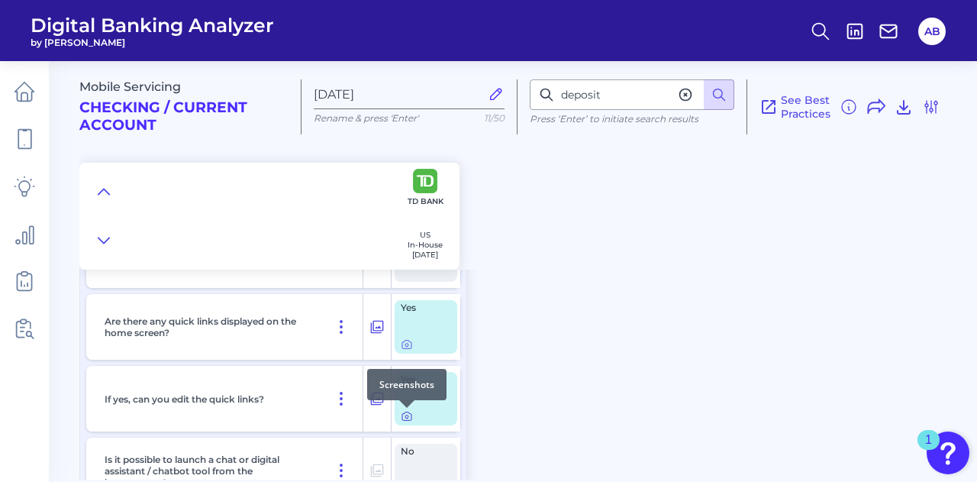
click at [403, 414] on icon at bounding box center [407, 416] width 12 height 12
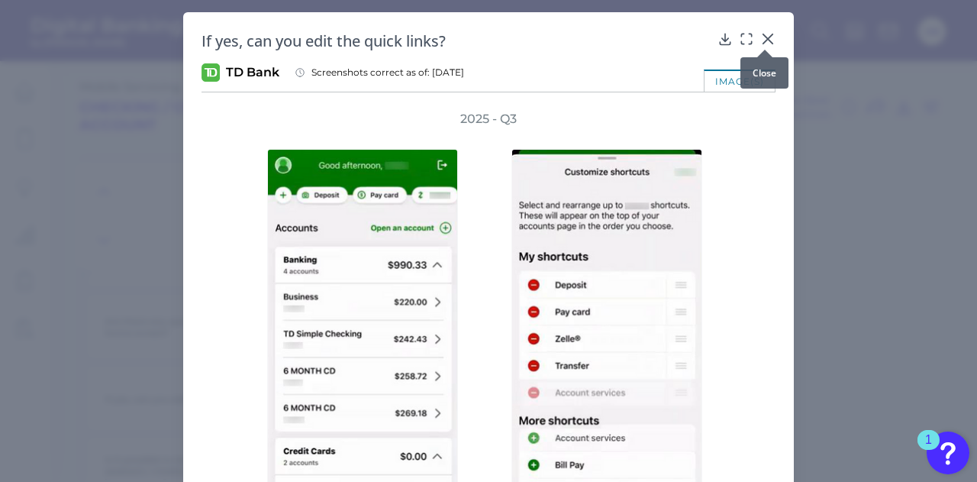
click at [770, 34] on icon at bounding box center [767, 38] width 15 height 15
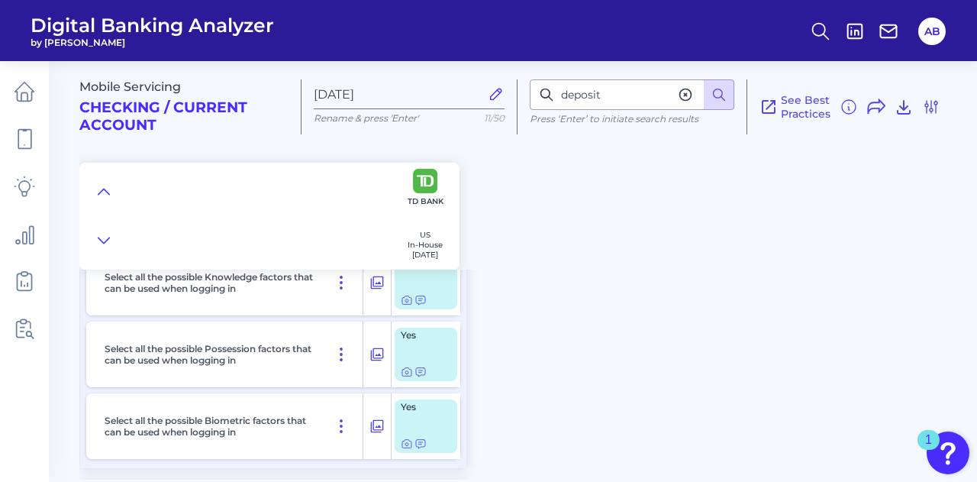
scroll to position [2590, 0]
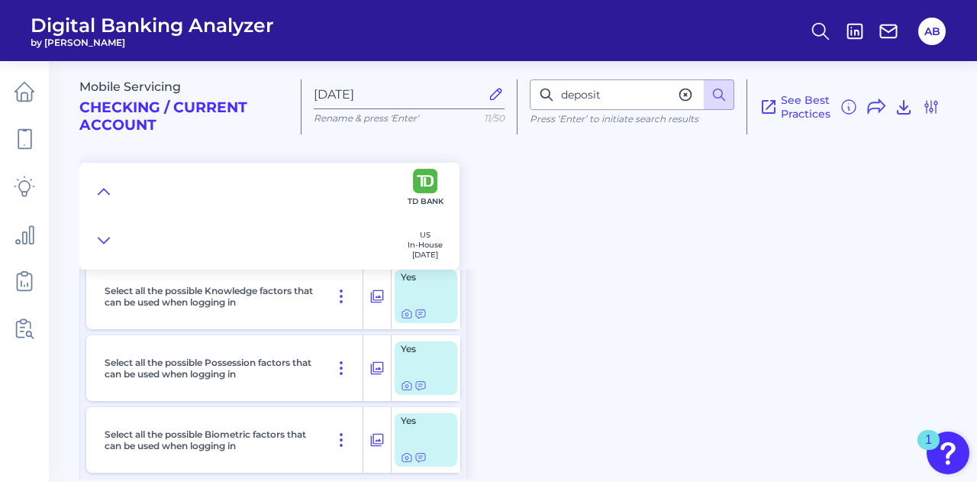
click at [532, 358] on div "Mobile Servicing Checking / Current Account [DATE] Rename & press 'Enter' 11/50…" at bounding box center [528, 265] width 898 height 430
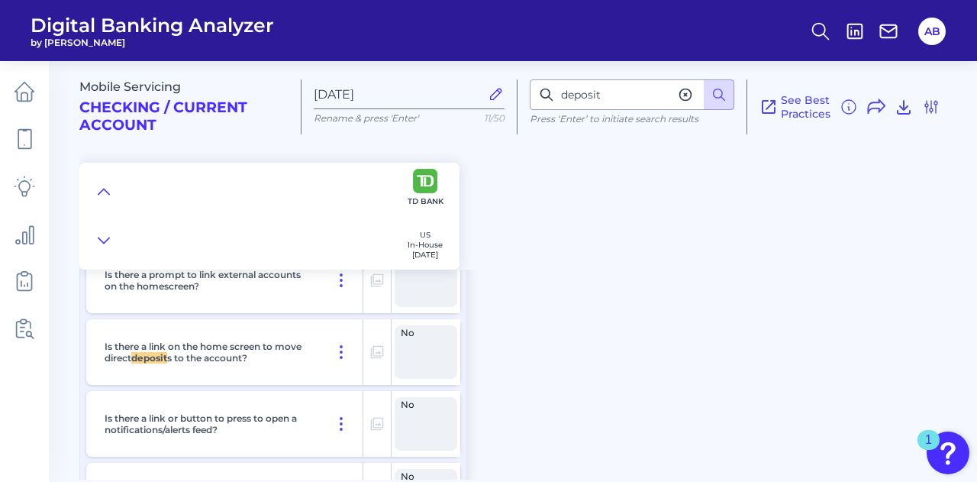
scroll to position [11227, 0]
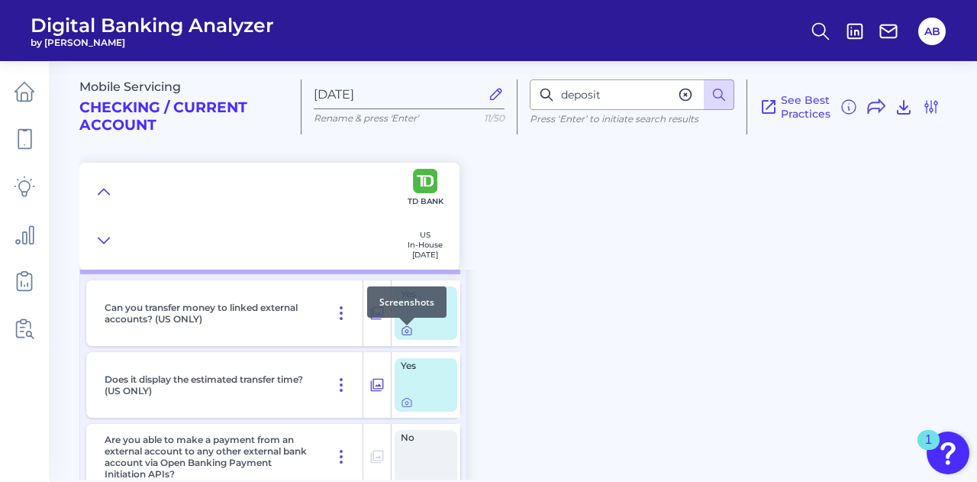
click at [406, 333] on icon at bounding box center [406, 331] width 3 height 3
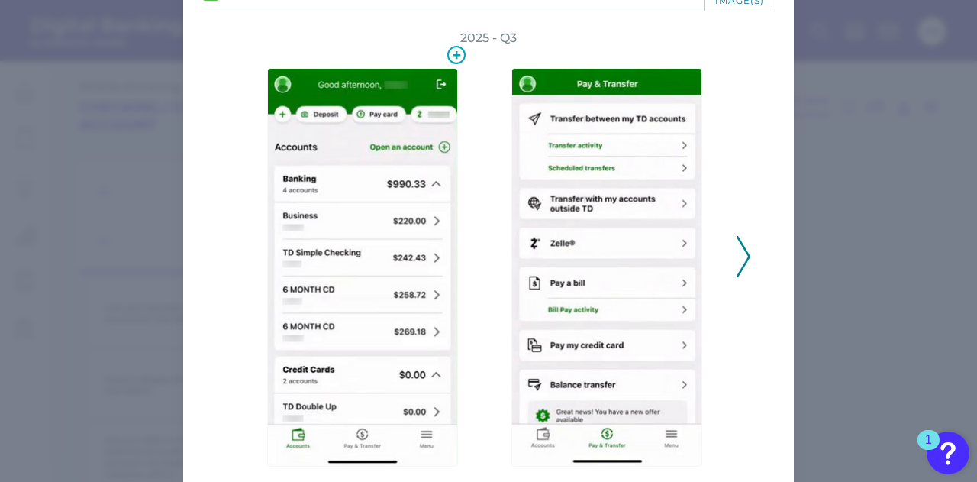
scroll to position [137, 0]
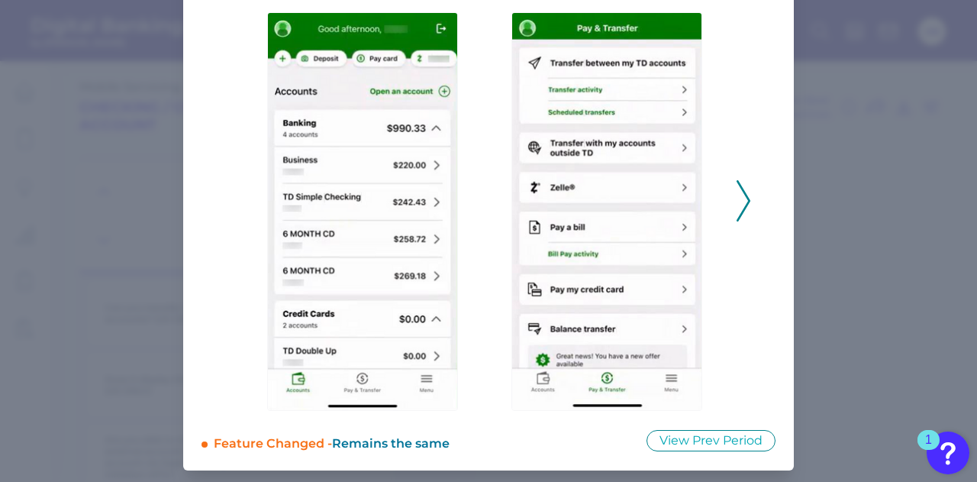
click at [737, 201] on icon at bounding box center [744, 200] width 14 height 41
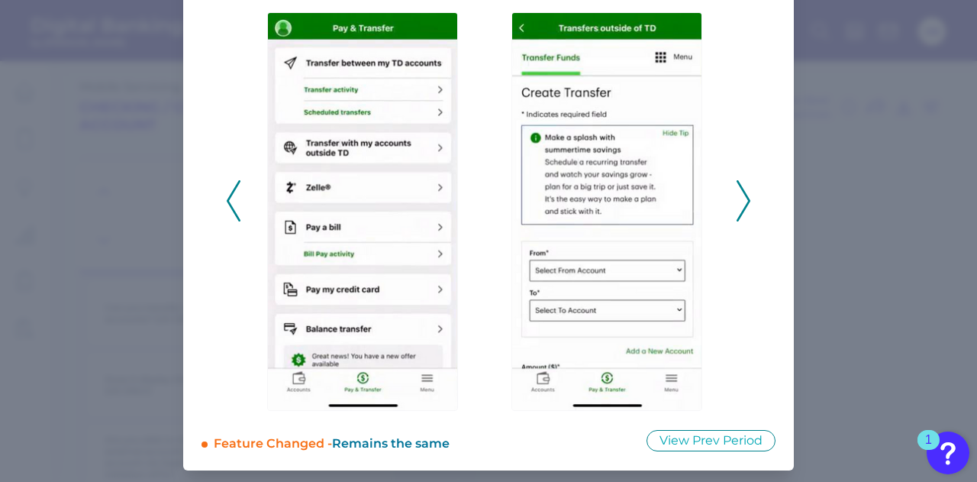
click at [739, 202] on icon at bounding box center [744, 200] width 14 height 41
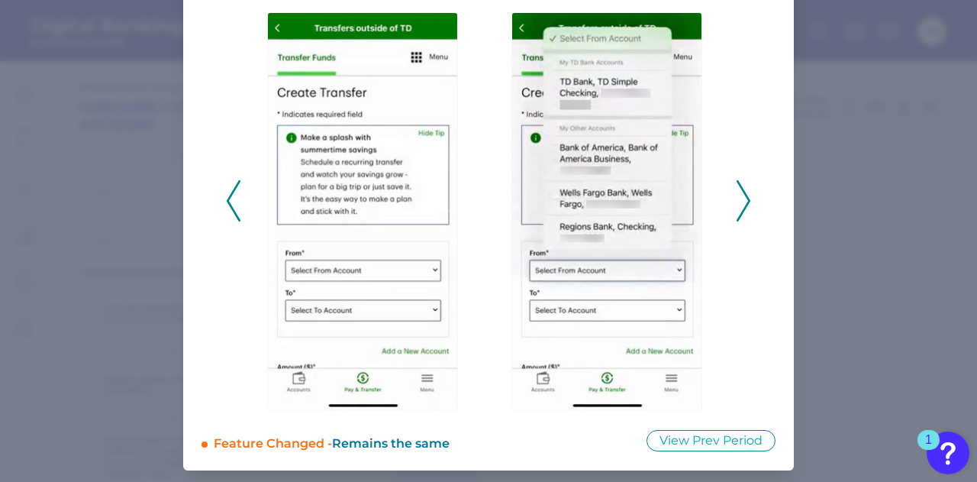
click at [743, 202] on icon at bounding box center [744, 200] width 14 height 41
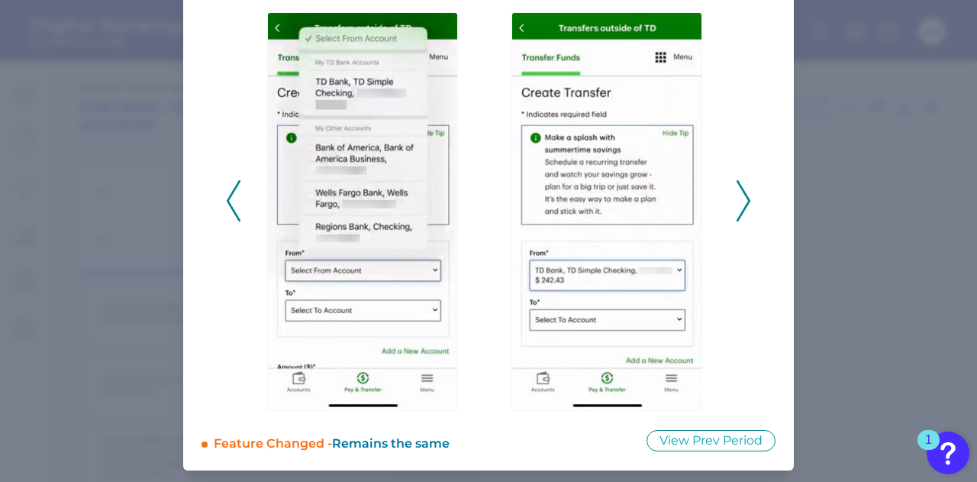
click at [742, 202] on icon at bounding box center [744, 200] width 14 height 41
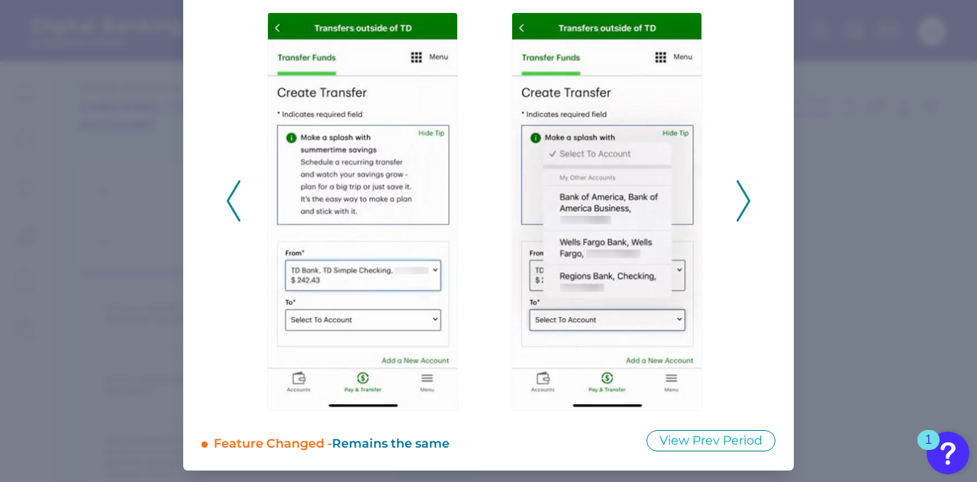
click at [739, 202] on icon at bounding box center [744, 200] width 14 height 41
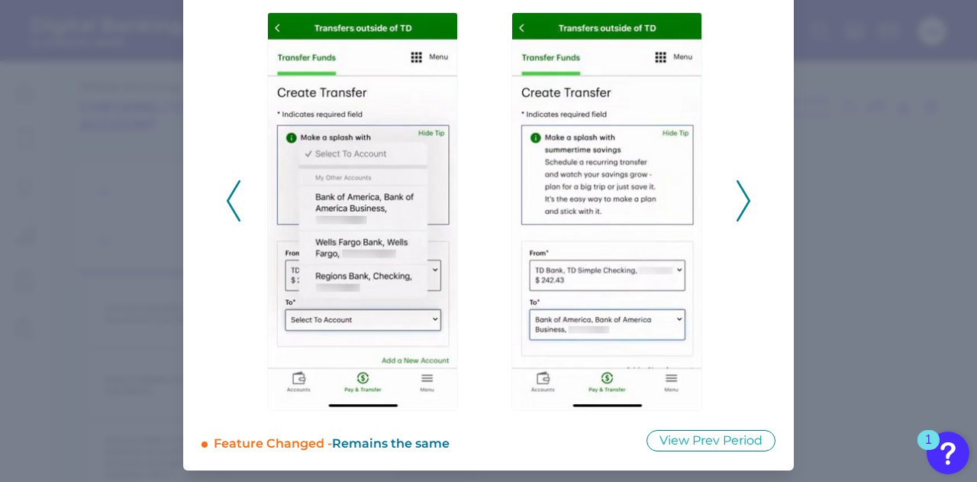
click at [739, 202] on icon at bounding box center [744, 200] width 14 height 41
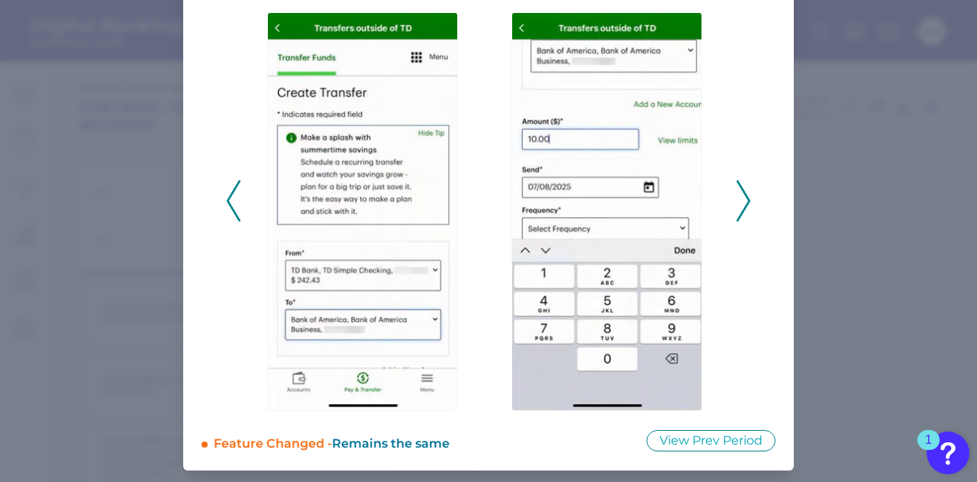
click at [737, 202] on icon at bounding box center [744, 200] width 14 height 41
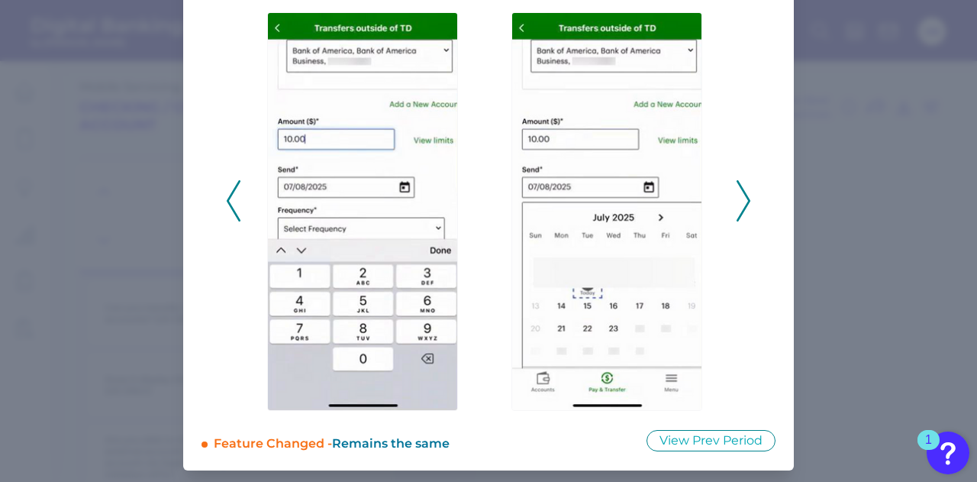
click at [737, 202] on icon at bounding box center [744, 200] width 14 height 41
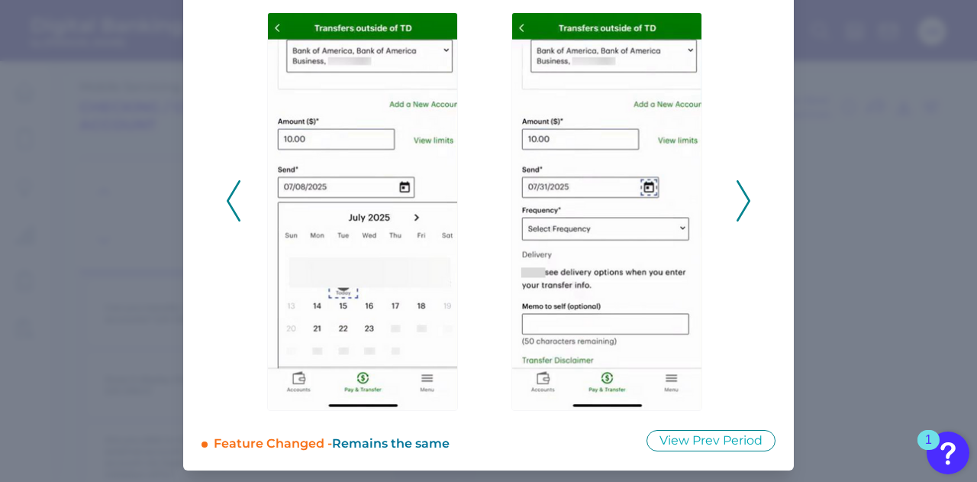
click at [737, 202] on icon at bounding box center [744, 200] width 14 height 41
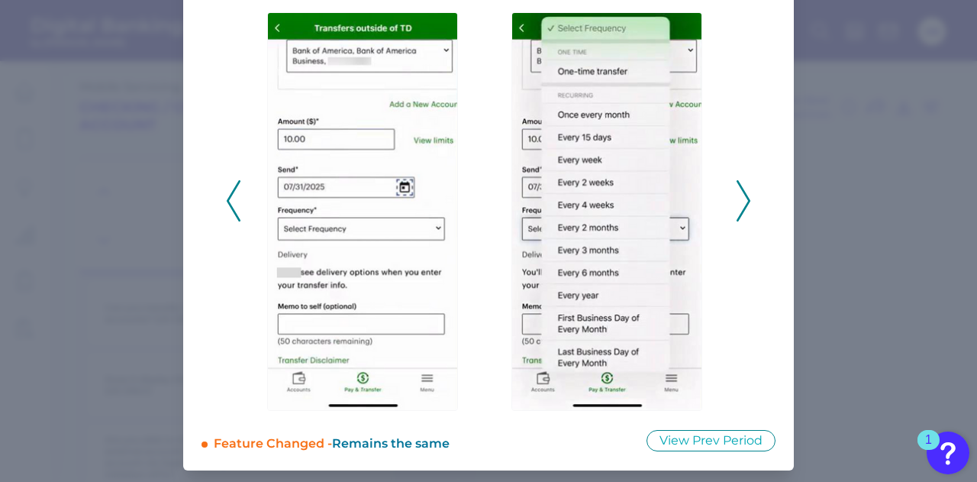
click at [737, 205] on icon at bounding box center [744, 200] width 14 height 41
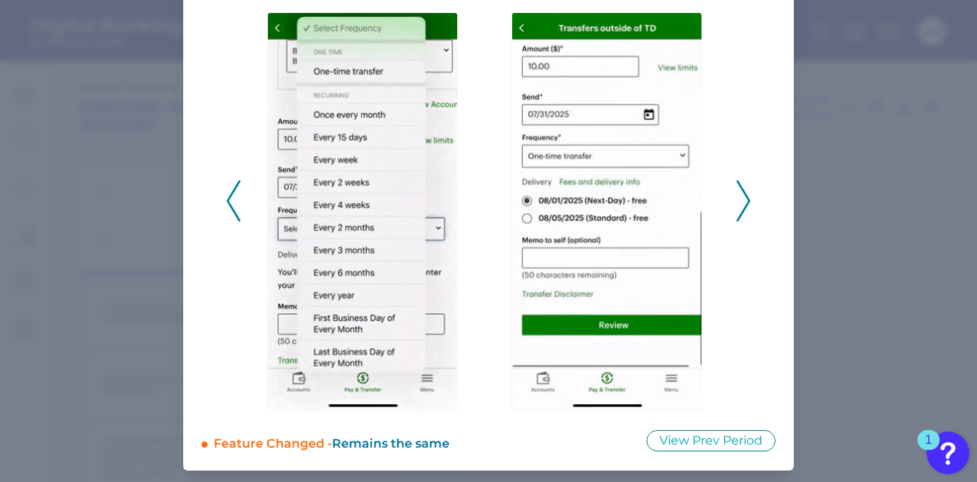
click at [739, 205] on icon at bounding box center [744, 200] width 14 height 41
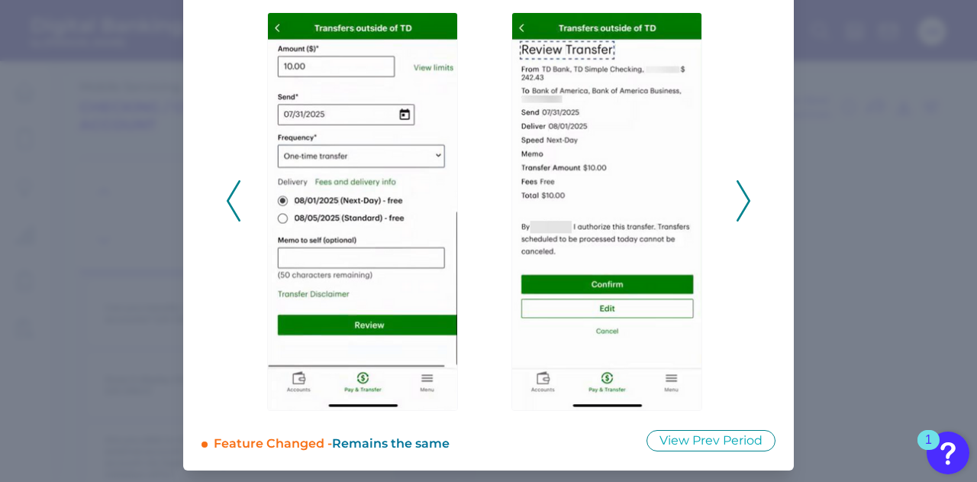
click at [739, 207] on icon at bounding box center [744, 200] width 14 height 41
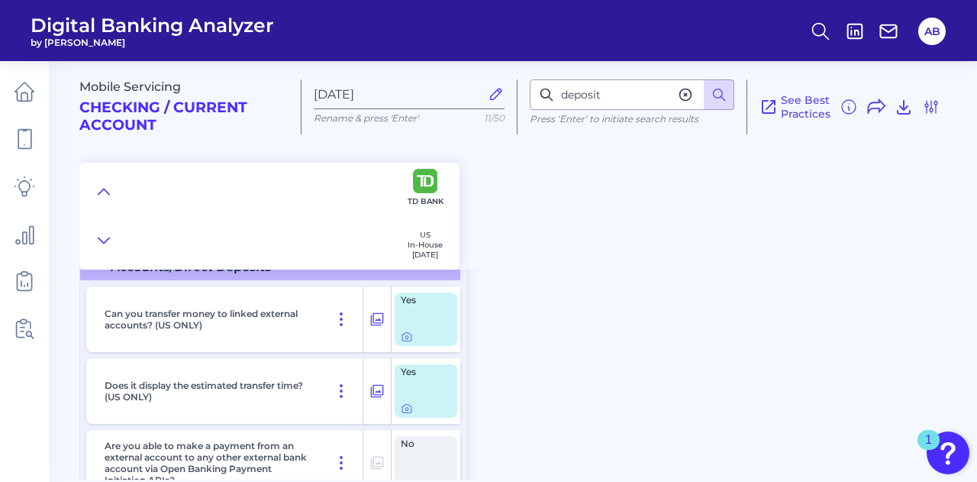
scroll to position [11223, 0]
click at [407, 410] on icon at bounding box center [407, 407] width 12 height 12
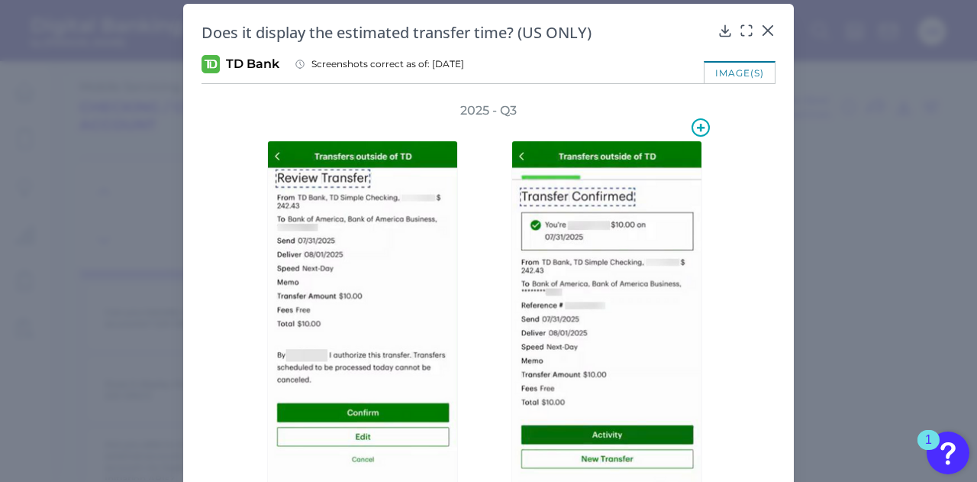
scroll to position [0, 0]
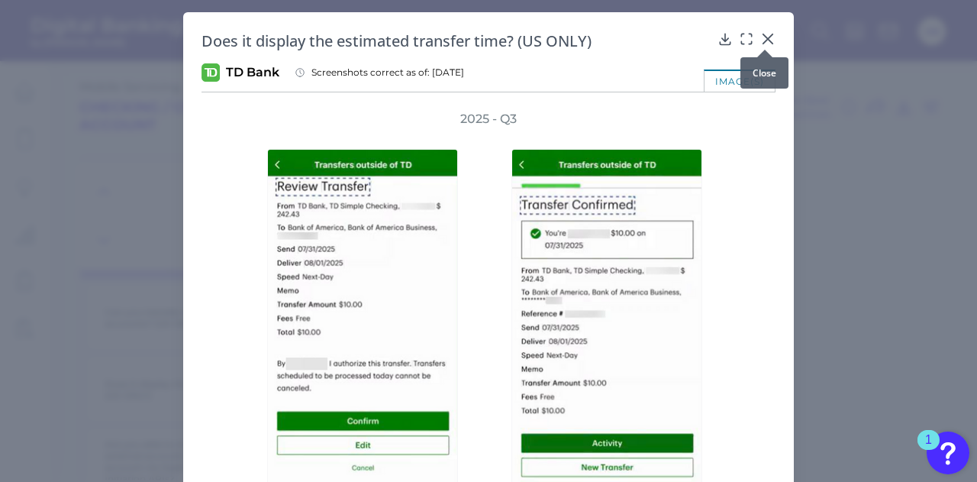
click at [768, 41] on icon at bounding box center [767, 38] width 15 height 15
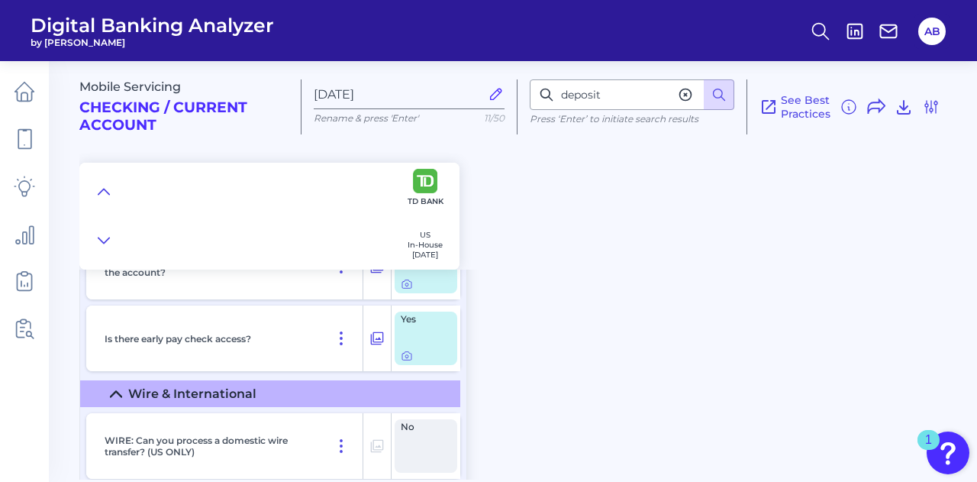
scroll to position [11513, 0]
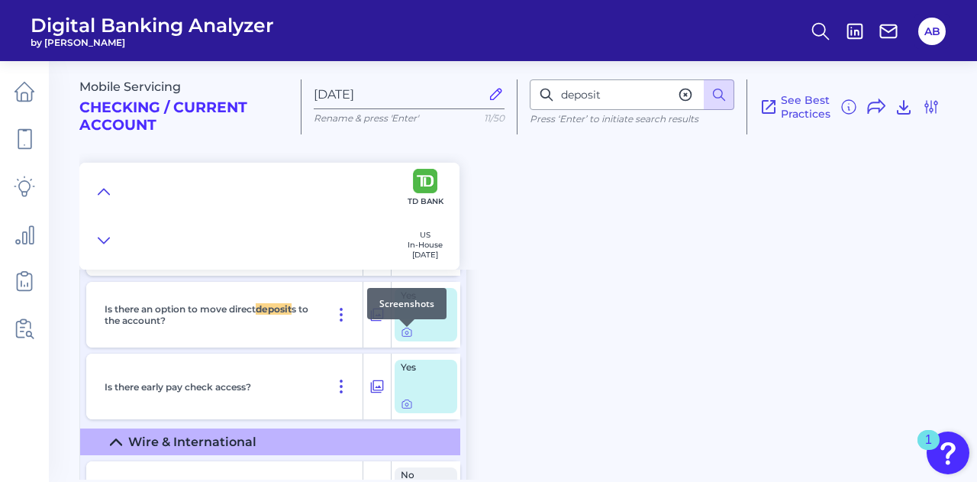
click at [406, 333] on div at bounding box center [406, 326] width 15 height 15
click at [407, 338] on icon at bounding box center [407, 332] width 12 height 12
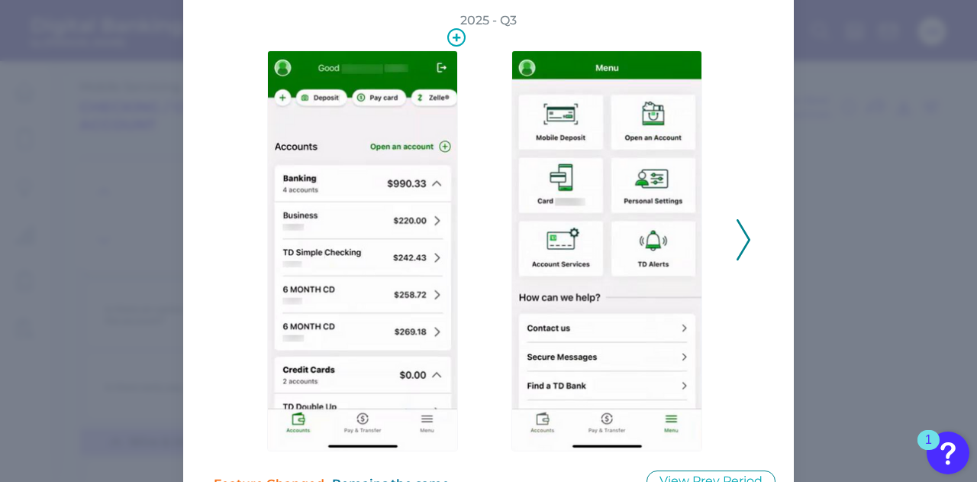
scroll to position [99, 0]
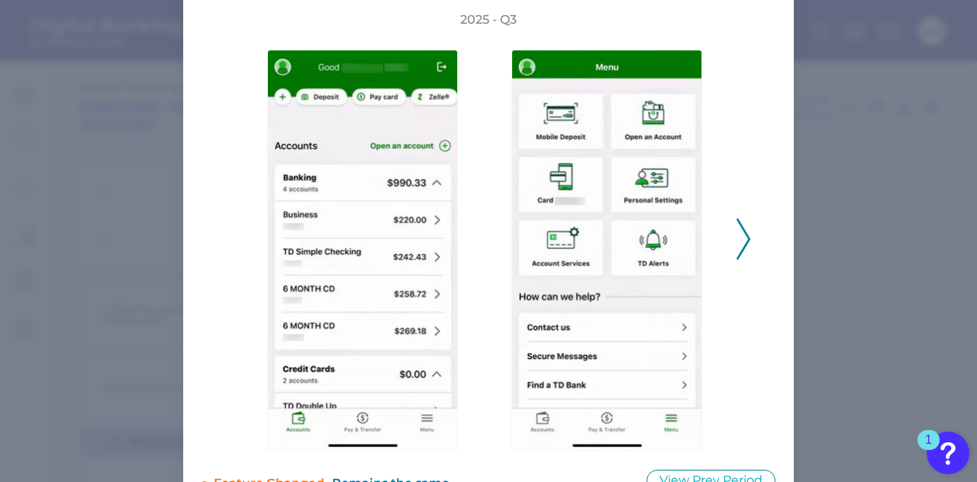
click at [737, 250] on icon at bounding box center [744, 238] width 14 height 41
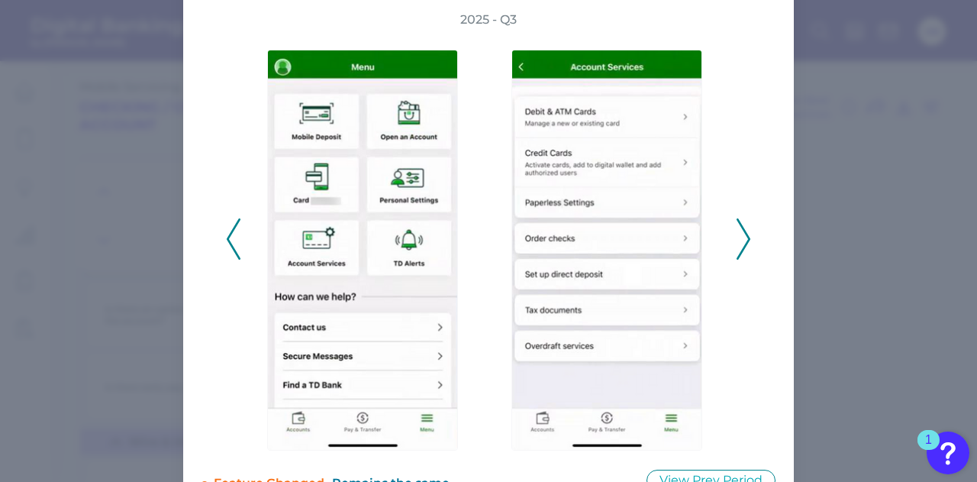
click at [737, 245] on icon at bounding box center [744, 238] width 14 height 41
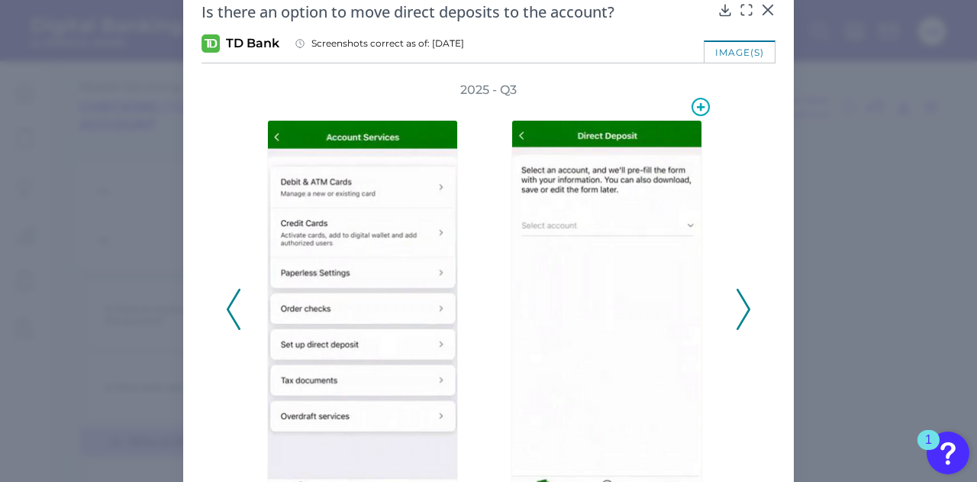
scroll to position [32, 0]
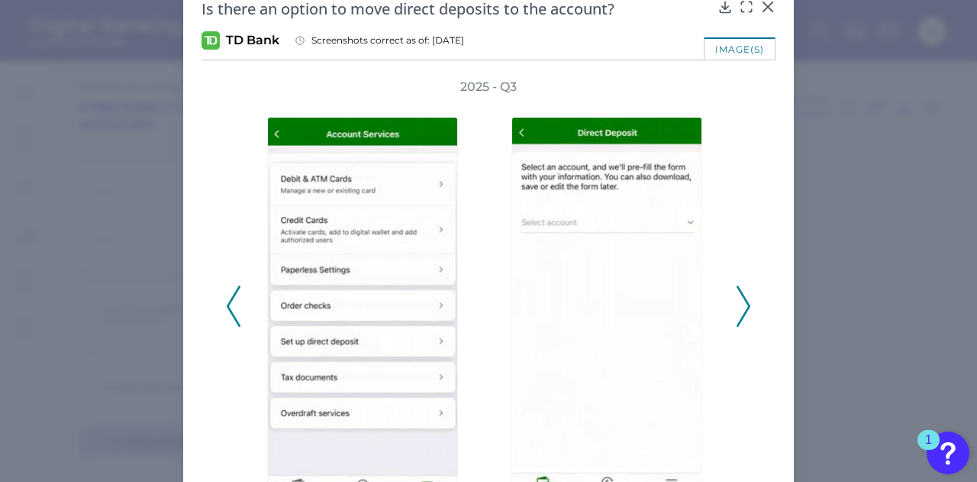
click at [743, 300] on polyline at bounding box center [742, 306] width 11 height 39
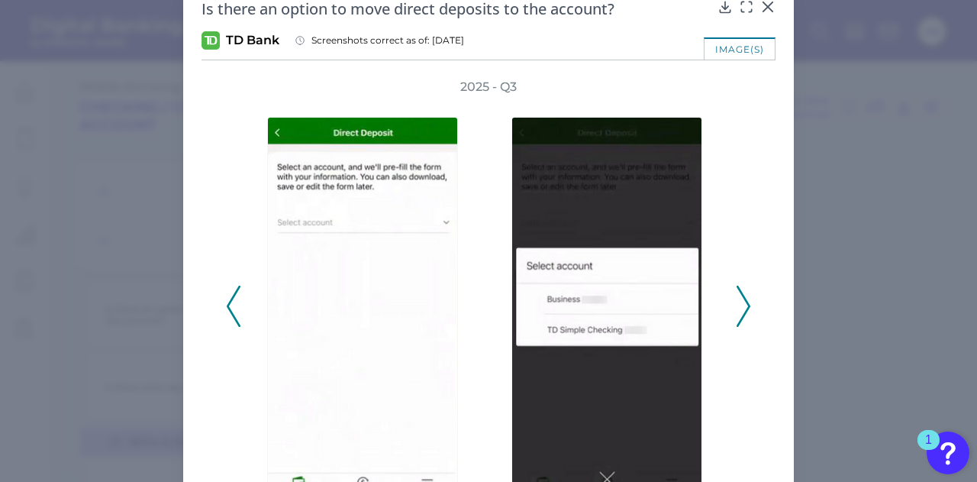
click at [739, 302] on icon at bounding box center [744, 305] width 14 height 41
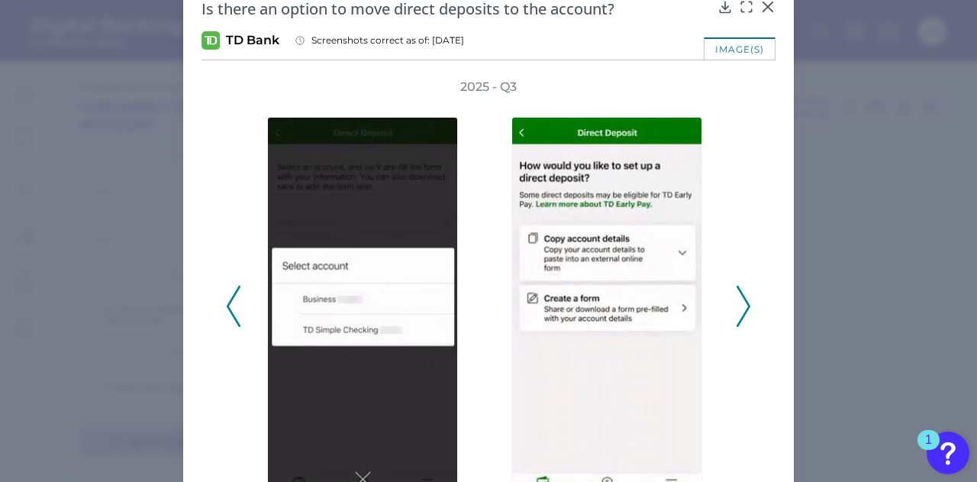
click at [740, 302] on icon at bounding box center [744, 305] width 14 height 41
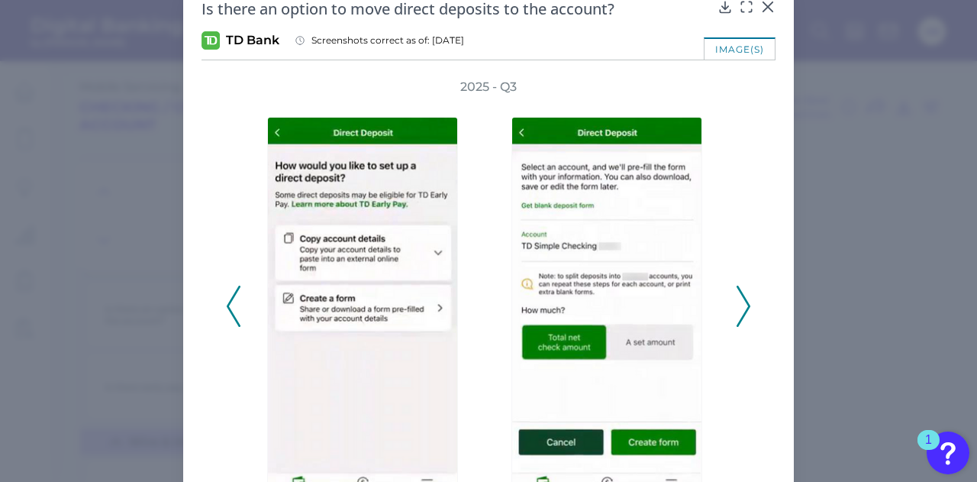
click at [740, 301] on icon at bounding box center [744, 305] width 14 height 41
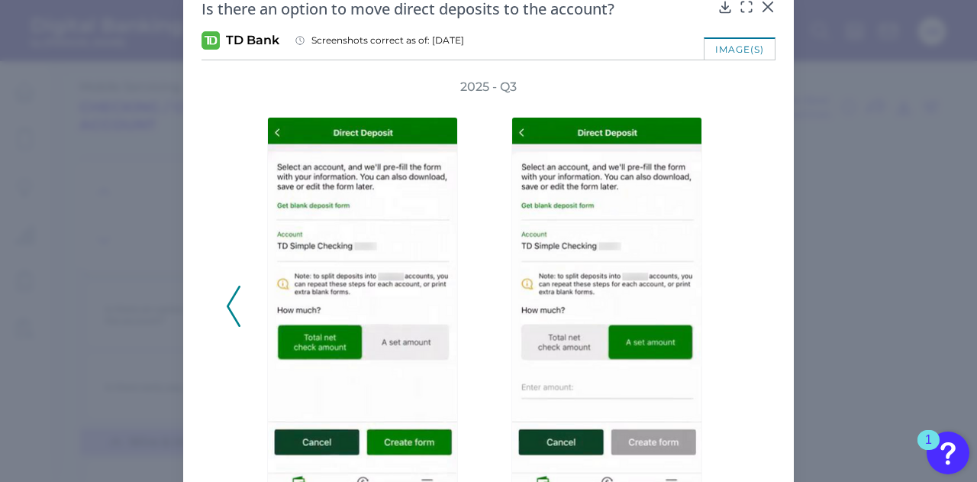
click at [231, 318] on polyline at bounding box center [232, 306] width 11 height 39
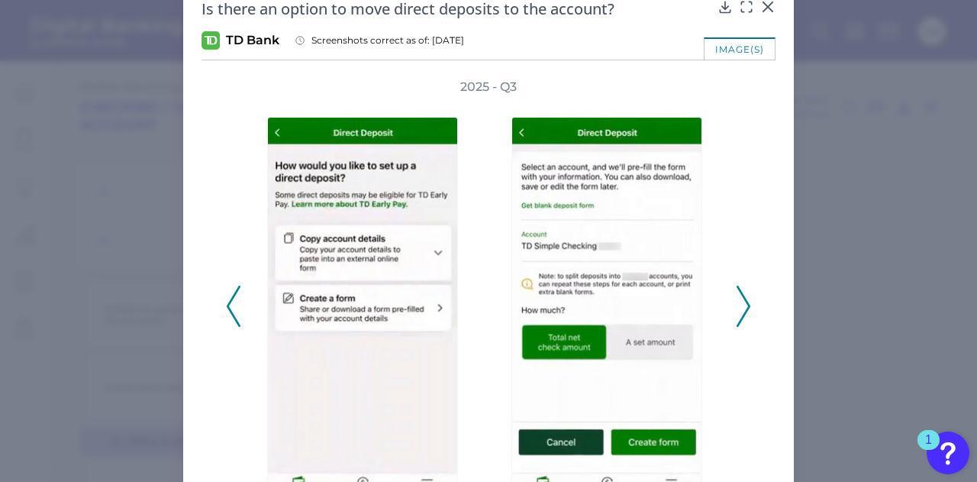
click at [227, 318] on icon at bounding box center [234, 305] width 14 height 41
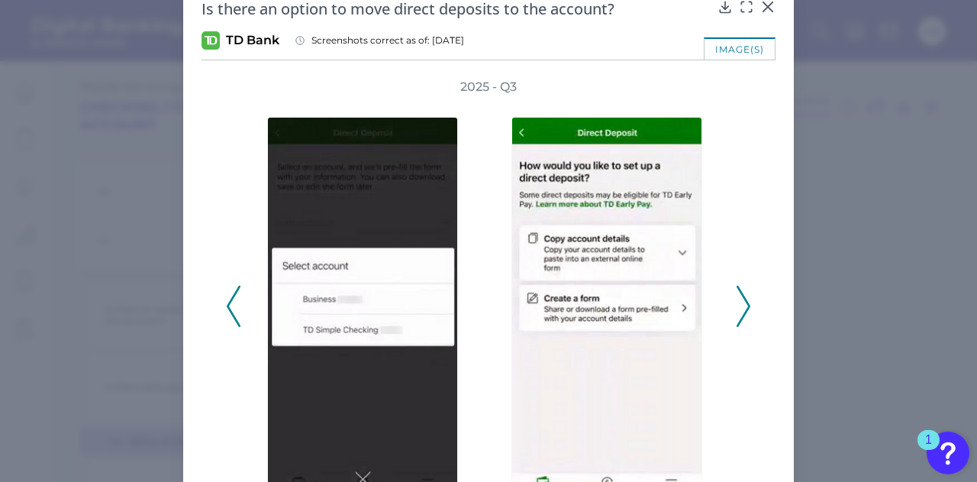
click at [227, 318] on icon at bounding box center [234, 305] width 14 height 41
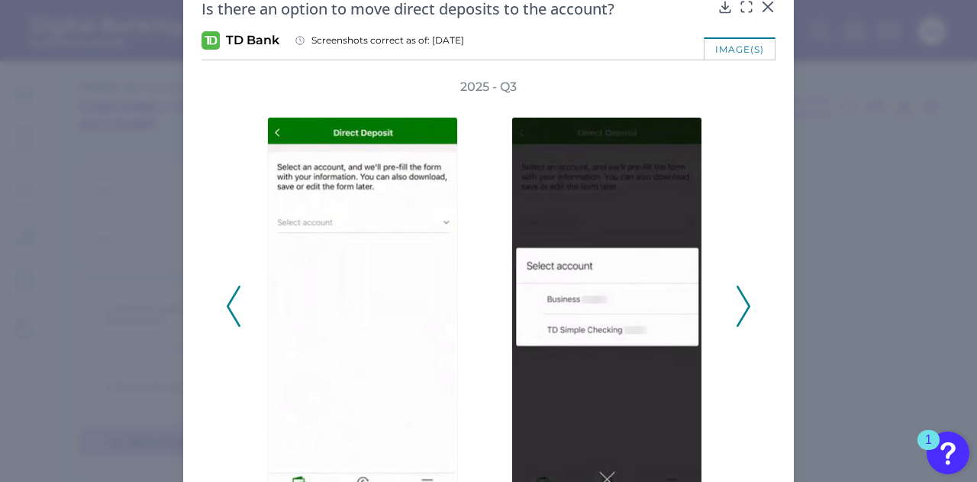
click at [229, 318] on icon at bounding box center [234, 305] width 14 height 41
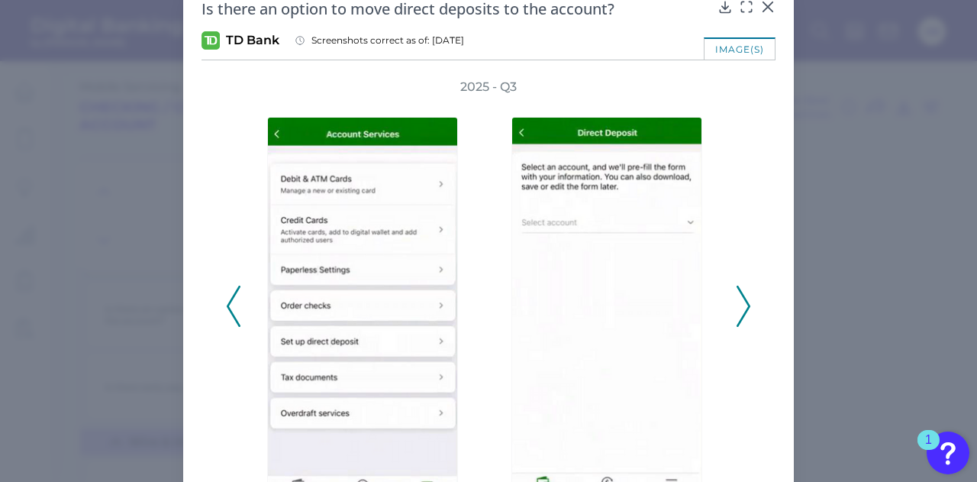
click at [229, 318] on icon at bounding box center [234, 305] width 14 height 41
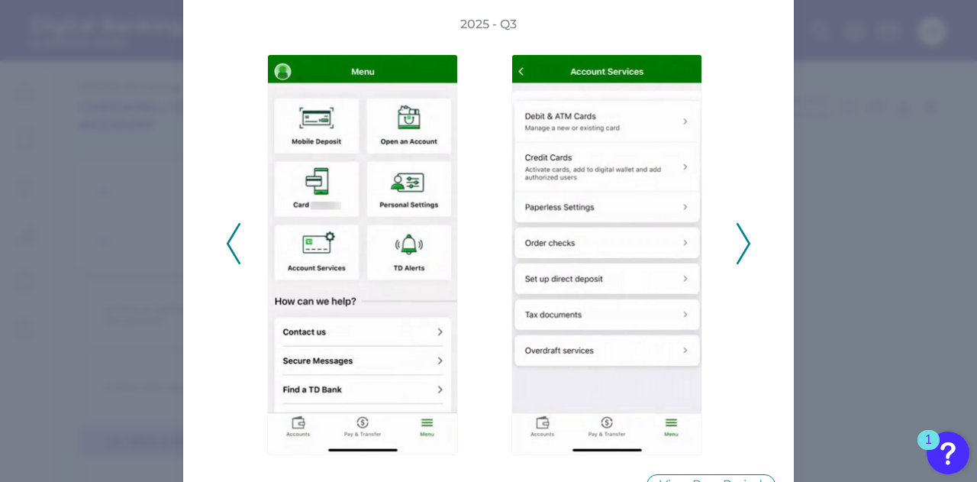
scroll to position [90, 0]
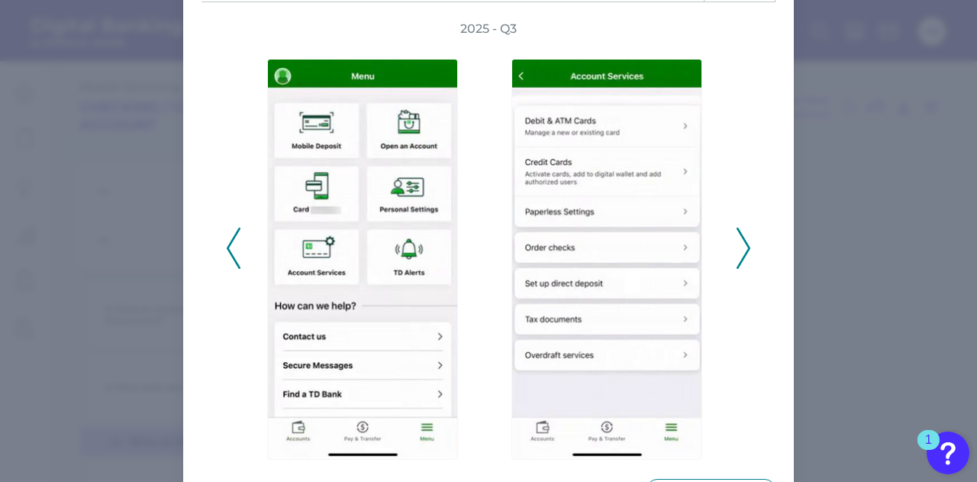
click at [737, 248] on icon at bounding box center [744, 247] width 14 height 41
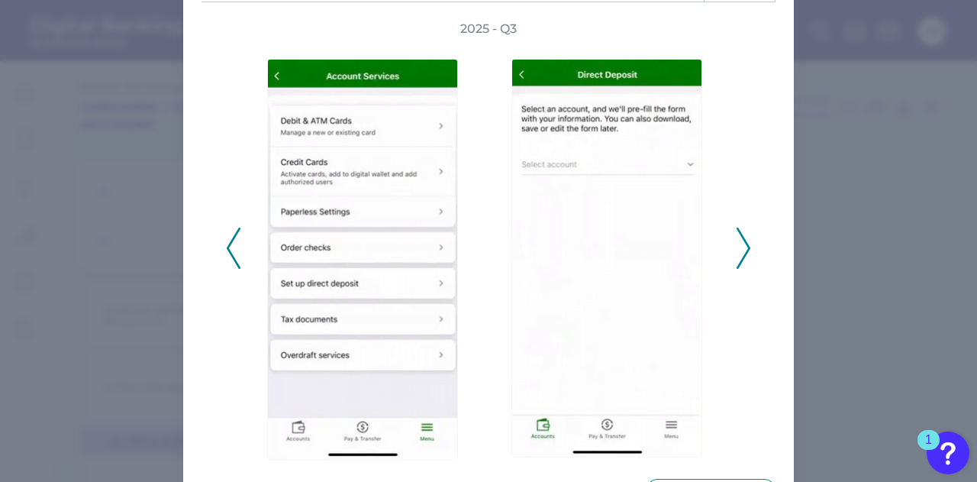
click at [232, 251] on icon at bounding box center [234, 247] width 14 height 41
